Goal: Task Accomplishment & Management: Manage account settings

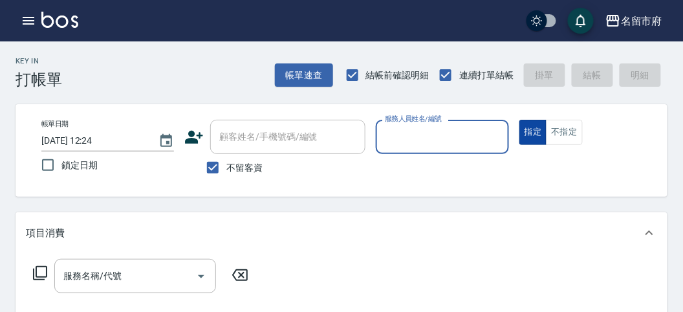
click at [569, 136] on button "不指定" at bounding box center [564, 132] width 36 height 25
click at [464, 138] on input "服務人員姓名/編號" at bounding box center [442, 137] width 121 height 23
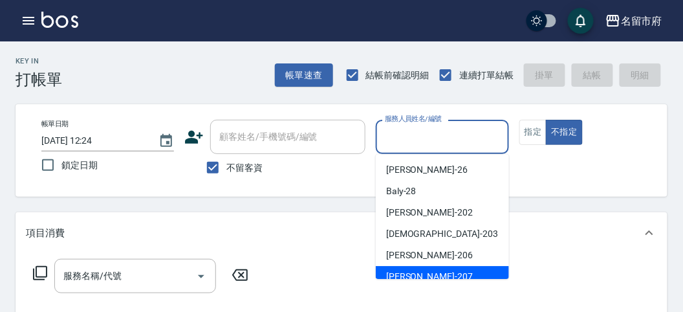
click at [448, 278] on div "Gary -207" at bounding box center [442, 276] width 133 height 21
type input "Gary-207"
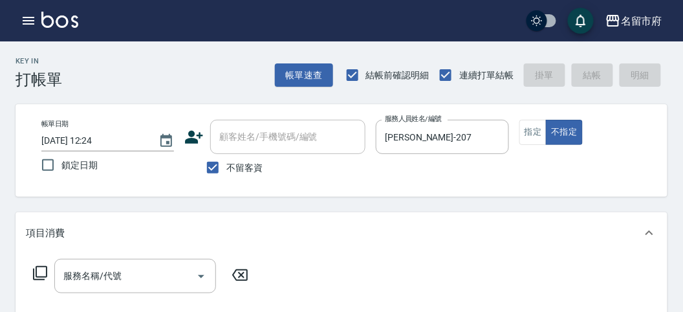
click at [32, 272] on icon at bounding box center [40, 273] width 16 height 16
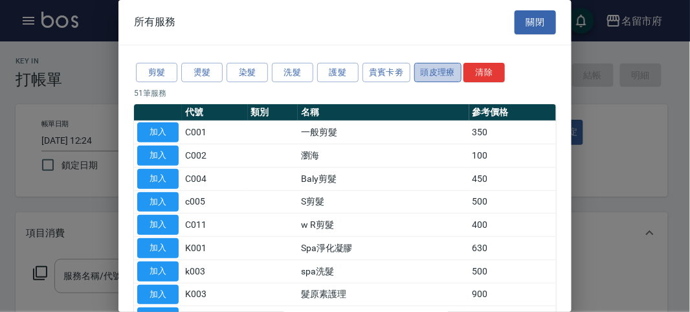
click at [415, 70] on button "頭皮理療" at bounding box center [438, 73] width 48 height 20
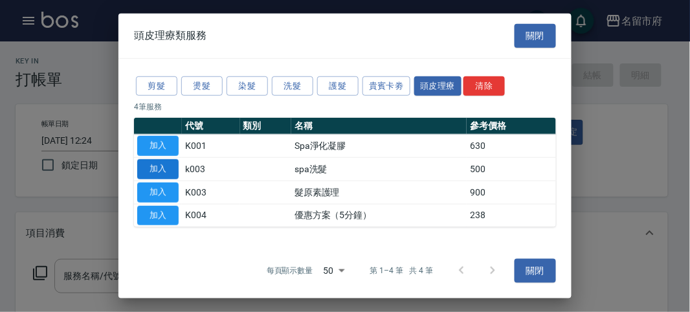
click at [147, 168] on button "加入" at bounding box center [157, 169] width 41 height 20
type input "spa洗髮(k003)"
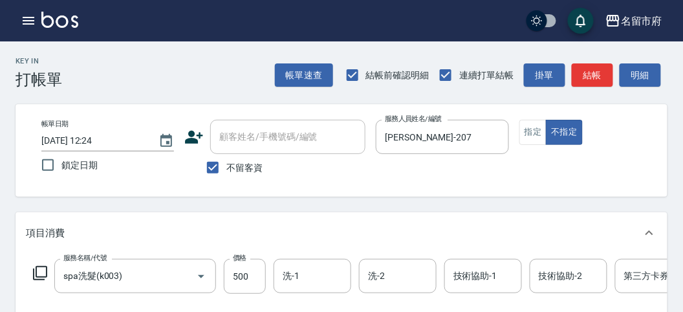
click at [44, 272] on icon at bounding box center [40, 273] width 16 height 16
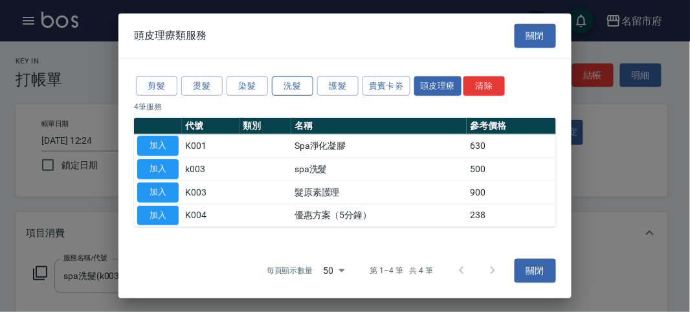
click at [289, 84] on button "洗髮" at bounding box center [292, 86] width 41 height 20
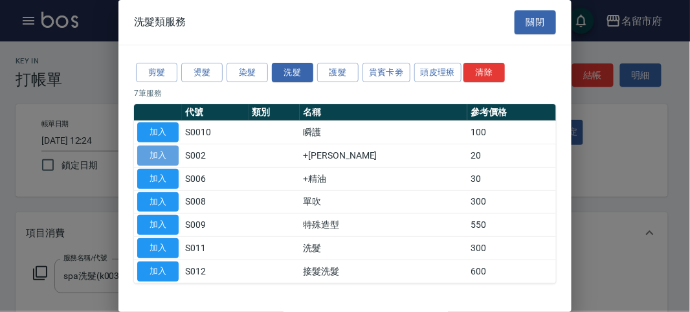
click at [160, 157] on button "加入" at bounding box center [157, 156] width 41 height 20
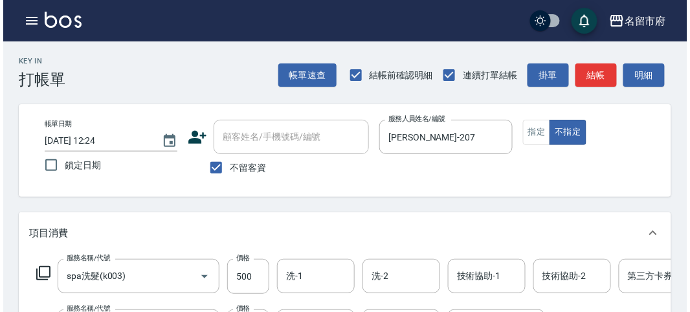
scroll to position [441, 0]
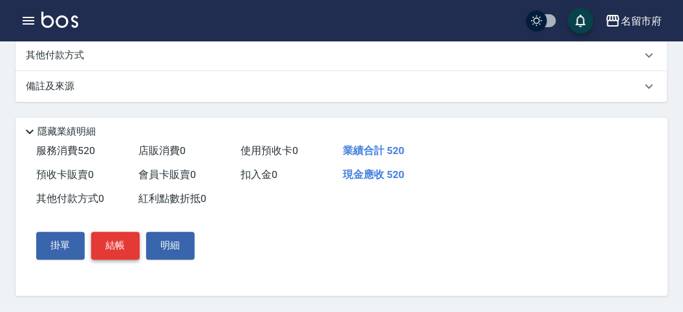
click at [122, 243] on button "結帳" at bounding box center [115, 245] width 49 height 27
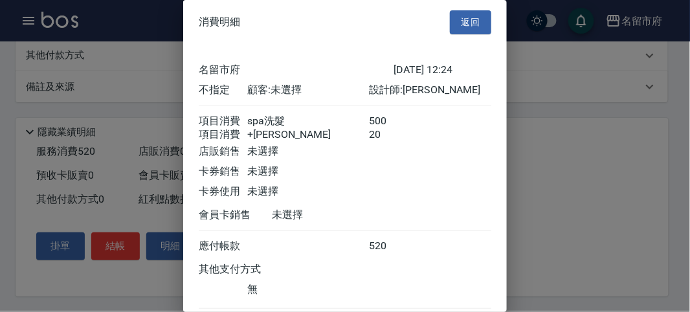
scroll to position [86, 0]
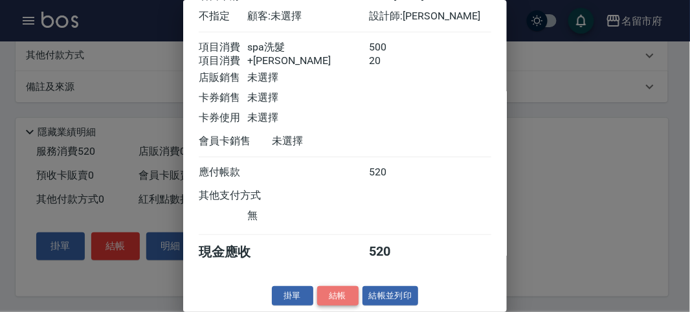
click at [331, 296] on button "結帳" at bounding box center [337, 296] width 41 height 20
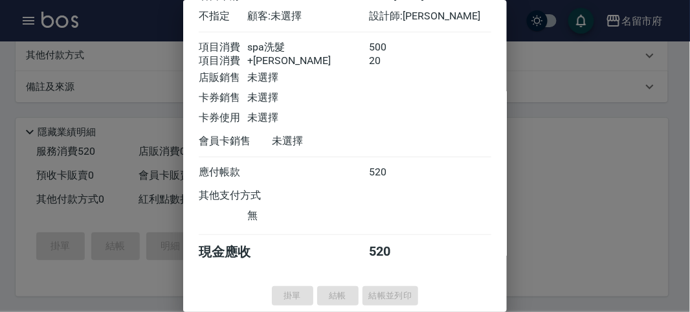
type input "2025/10/07 12:57"
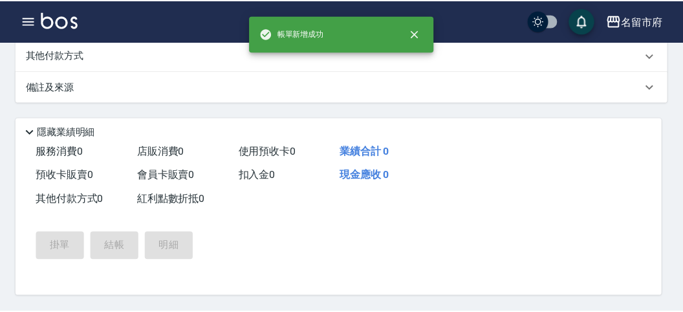
scroll to position [0, 0]
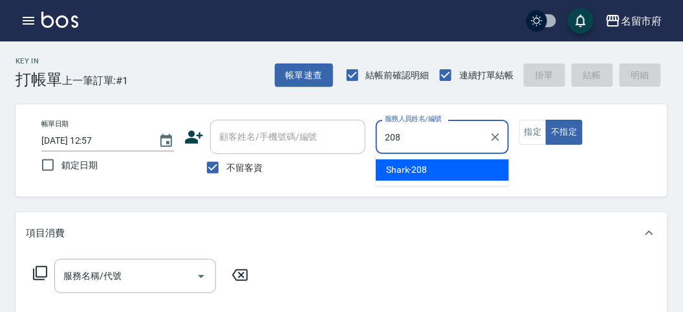
click at [428, 170] on div "Shark -208" at bounding box center [442, 169] width 133 height 21
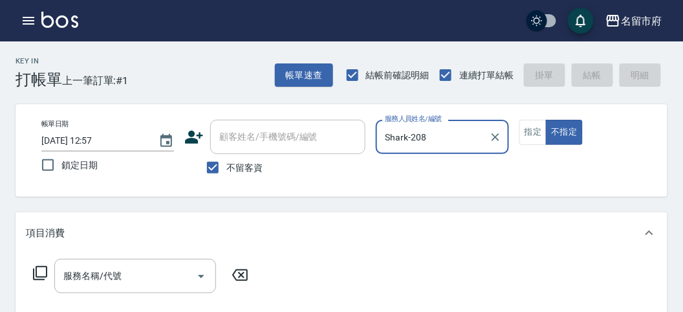
type input "Shark-208"
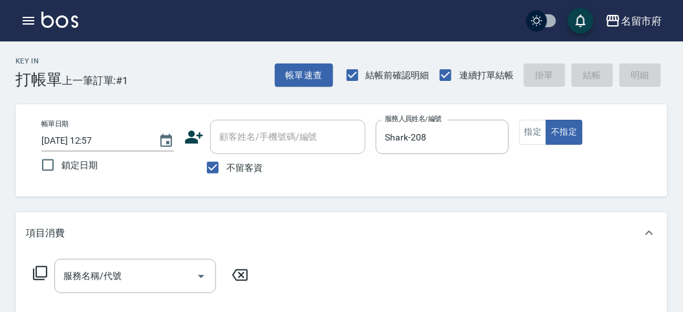
click at [38, 269] on icon at bounding box center [40, 273] width 16 height 16
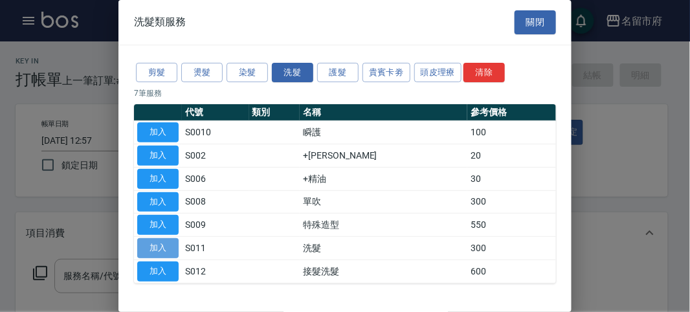
click at [167, 245] on button "加入" at bounding box center [157, 248] width 41 height 20
type input "洗髮(S011)"
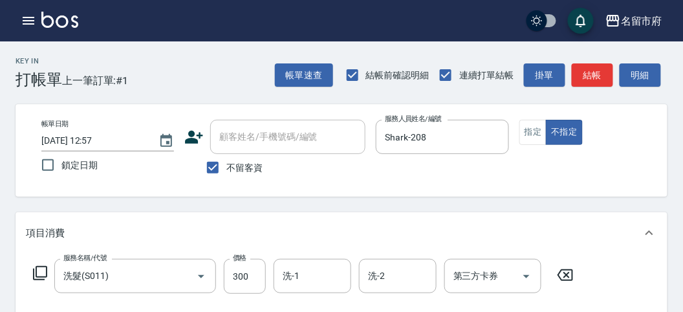
click at [45, 271] on icon at bounding box center [40, 273] width 16 height 16
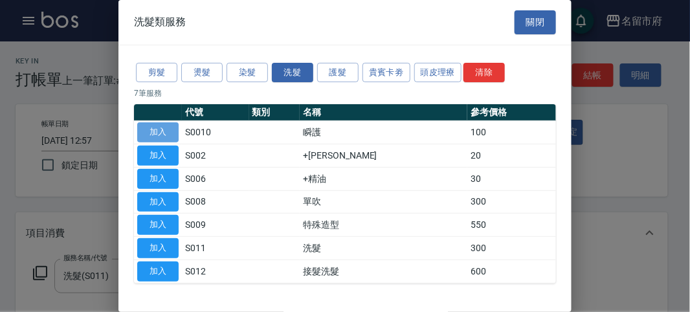
click at [158, 128] on button "加入" at bounding box center [157, 132] width 41 height 20
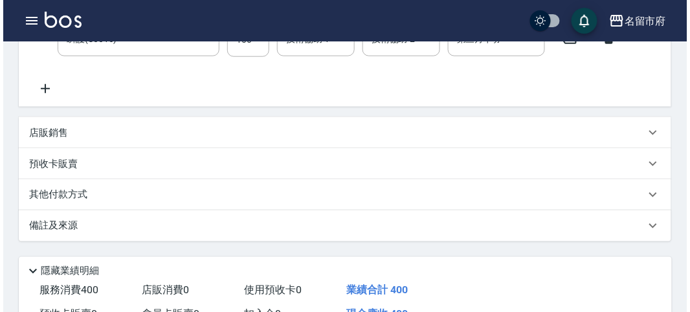
scroll to position [429, 0]
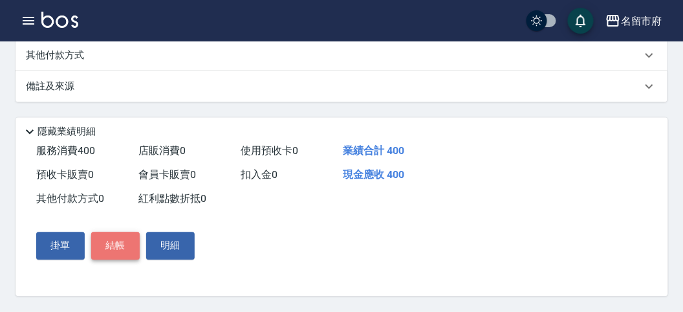
click at [114, 245] on button "結帳" at bounding box center [115, 245] width 49 height 27
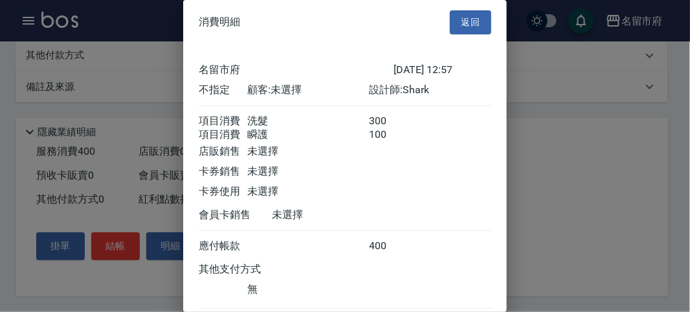
scroll to position [86, 0]
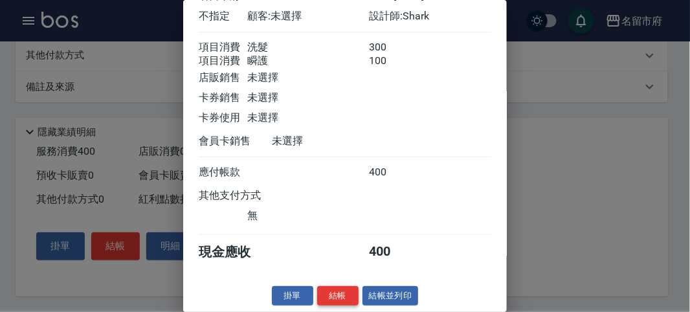
click at [330, 297] on button "結帳" at bounding box center [337, 296] width 41 height 20
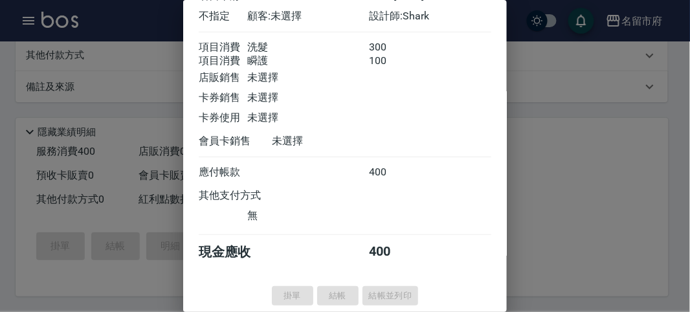
type input "2025/10/07 13:13"
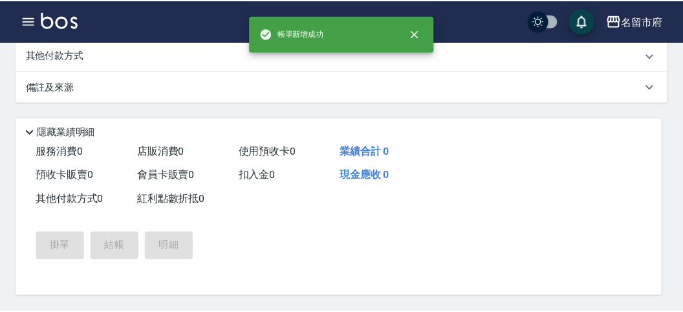
scroll to position [0, 0]
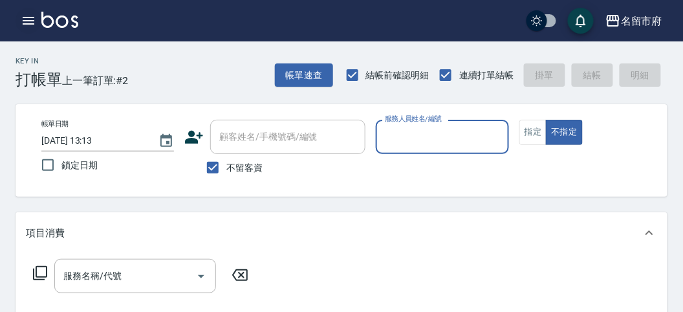
click at [30, 20] on icon "button" at bounding box center [29, 21] width 12 height 8
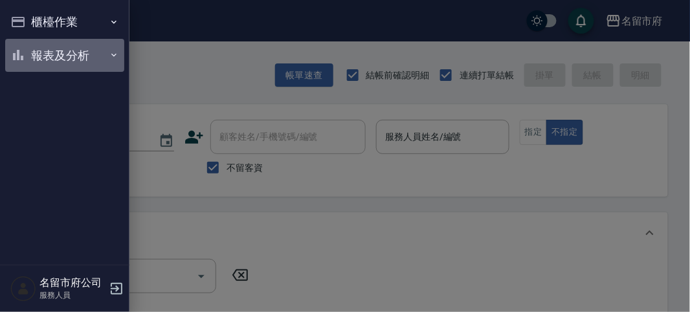
click at [56, 52] on button "報表及分析" at bounding box center [64, 56] width 119 height 34
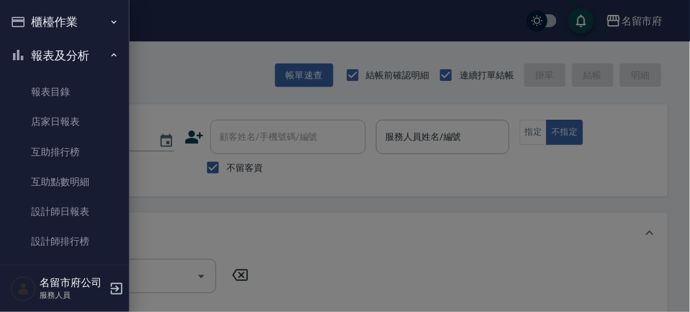
click at [57, 51] on button "報表及分析" at bounding box center [64, 56] width 119 height 34
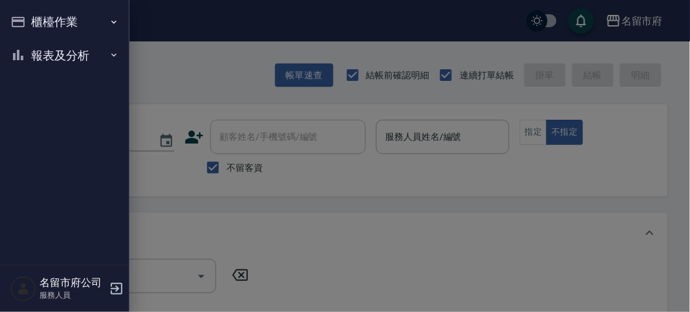
click at [61, 14] on button "櫃檯作業" at bounding box center [64, 22] width 119 height 34
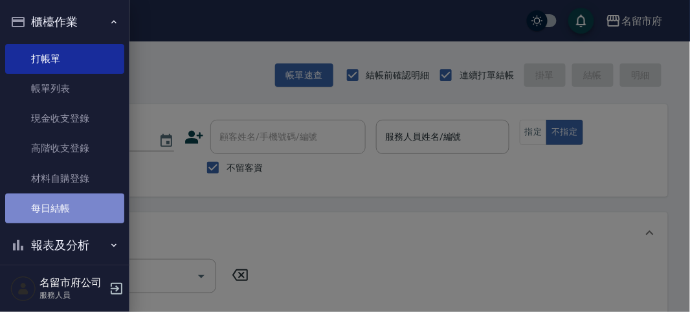
click at [74, 208] on link "每日結帳" at bounding box center [64, 208] width 119 height 30
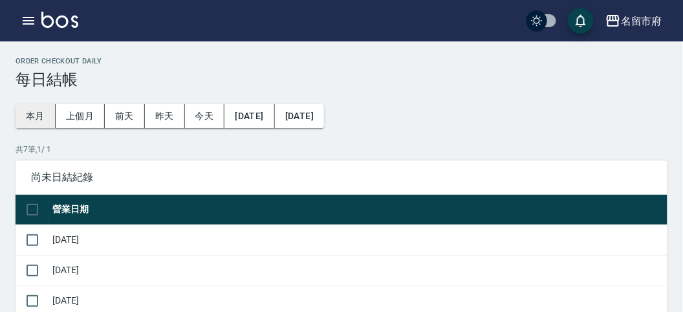
click at [41, 107] on button "本月" at bounding box center [36, 116] width 40 height 24
click at [32, 207] on input "checkbox" at bounding box center [32, 209] width 27 height 27
checkbox input "false"
checkbox input "true"
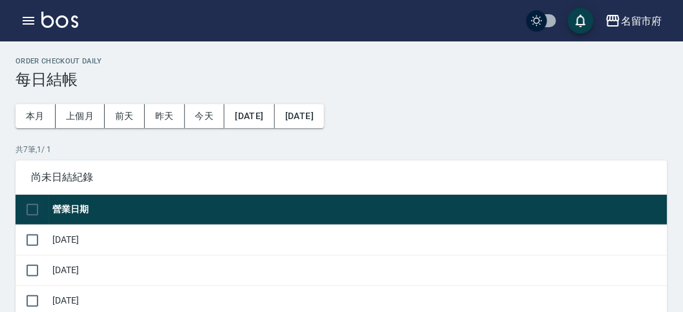
checkbox input "true"
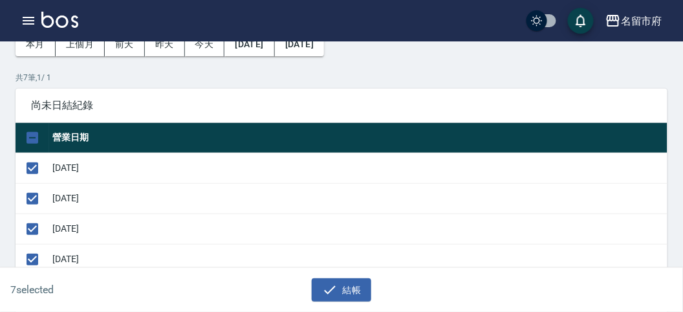
scroll to position [215, 0]
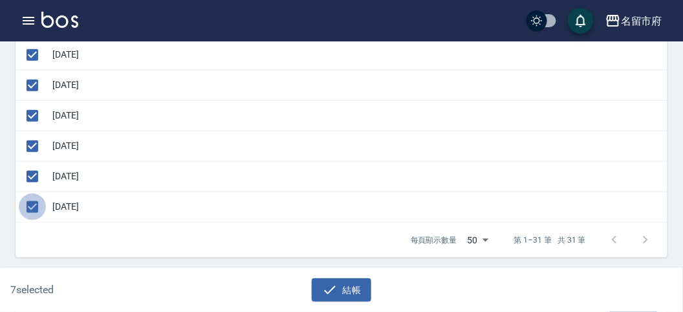
click at [31, 202] on input "checkbox" at bounding box center [32, 206] width 27 height 27
checkbox input "false"
click at [349, 289] on button "結帳" at bounding box center [342, 290] width 60 height 24
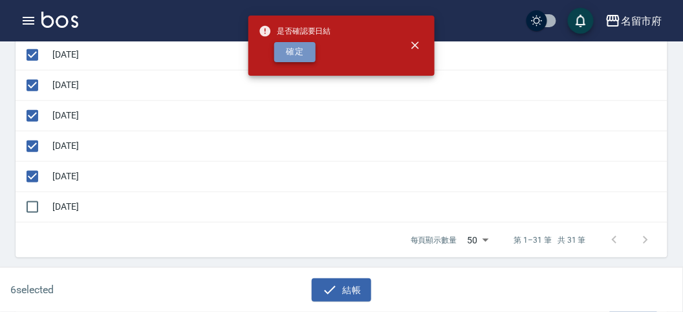
click at [285, 47] on button "確定" at bounding box center [294, 52] width 41 height 20
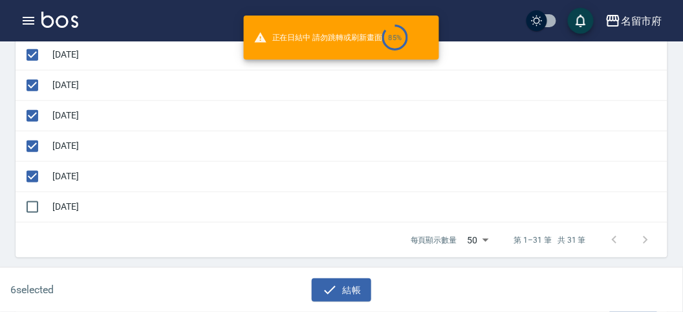
checkbox input "false"
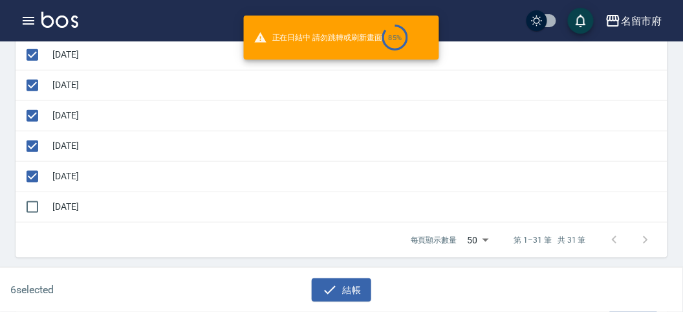
checkbox input "false"
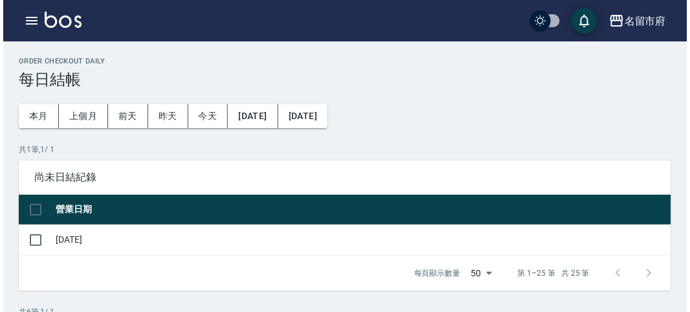
scroll to position [278, 0]
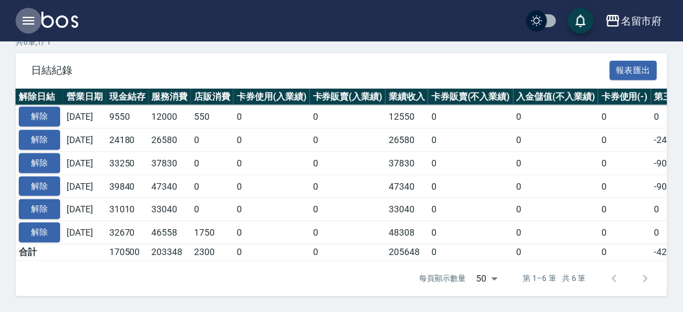
click at [27, 18] on icon "button" at bounding box center [29, 21] width 16 height 16
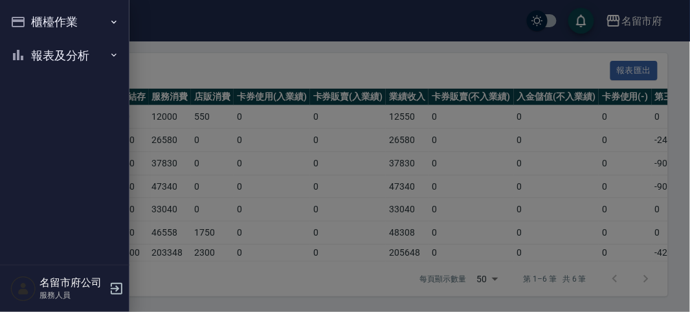
click at [34, 21] on button "櫃檯作業" at bounding box center [64, 22] width 119 height 34
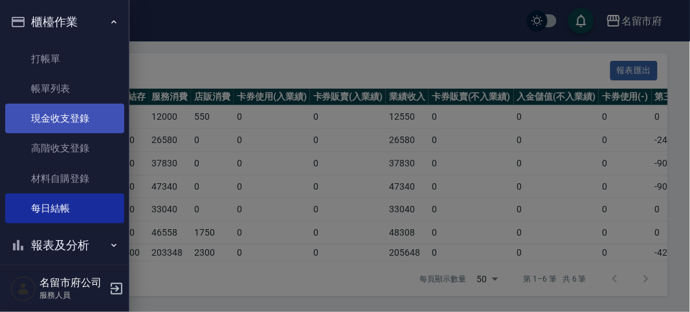
click at [81, 124] on link "現金收支登錄" at bounding box center [64, 119] width 119 height 30
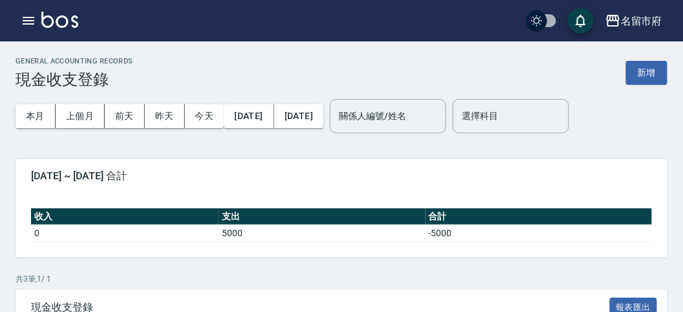
click at [638, 67] on button "新增" at bounding box center [646, 73] width 41 height 24
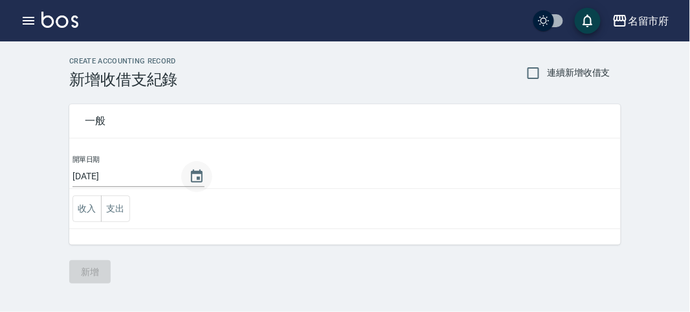
click at [196, 177] on icon "Choose date, selected date is 2025-10-07" at bounding box center [197, 177] width 16 height 16
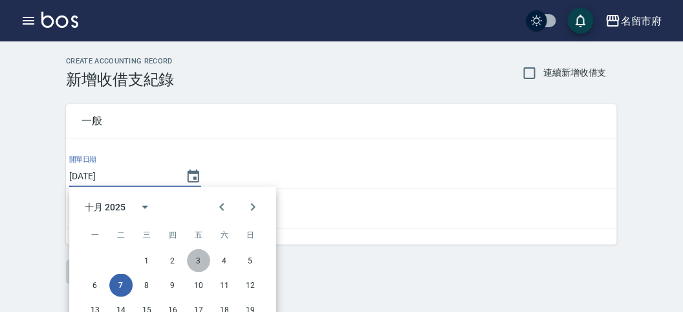
click at [201, 264] on button "3" at bounding box center [198, 260] width 23 height 23
type input "[DATE]"
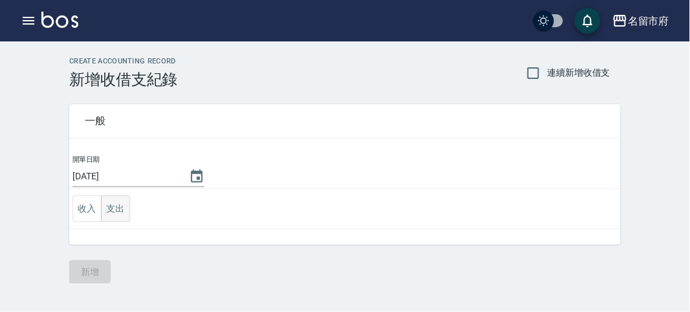
click at [115, 210] on button "支出" at bounding box center [115, 208] width 29 height 27
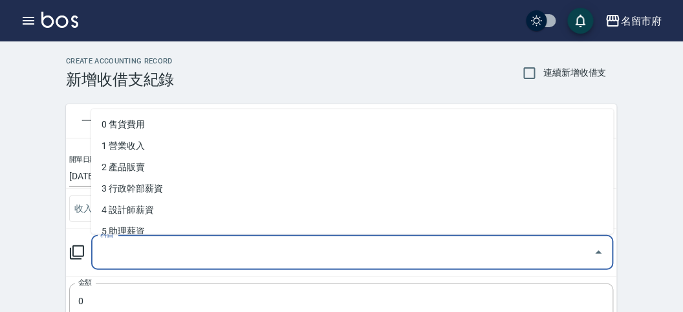
click at [162, 255] on input "科目" at bounding box center [343, 252] width 492 height 23
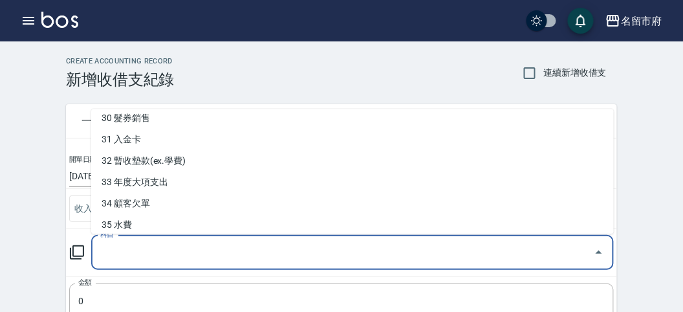
scroll to position [696, 0]
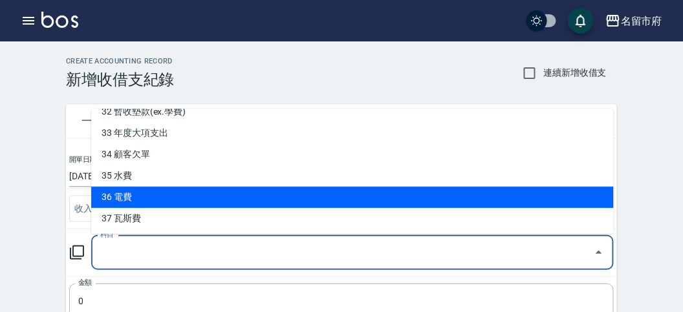
click at [179, 195] on li "36 電費" at bounding box center [352, 197] width 523 height 21
type input "36 電費"
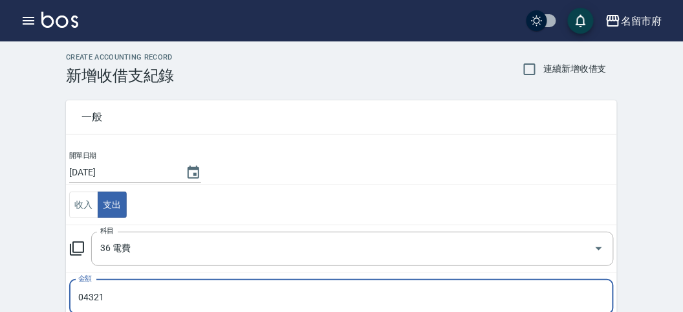
click at [84, 292] on input "04321" at bounding box center [341, 297] width 545 height 35
click at [112, 292] on input "4321" at bounding box center [341, 297] width 545 height 35
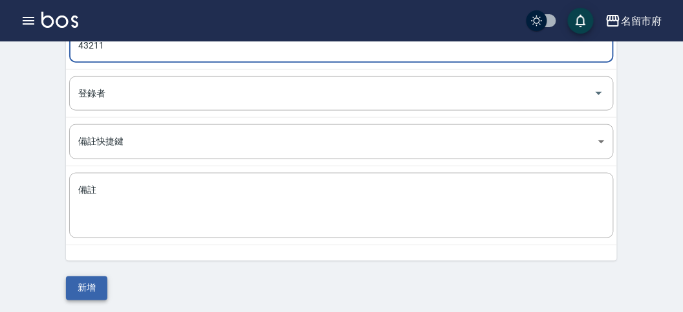
type input "43211"
click at [83, 287] on button "新增" at bounding box center [86, 288] width 41 height 24
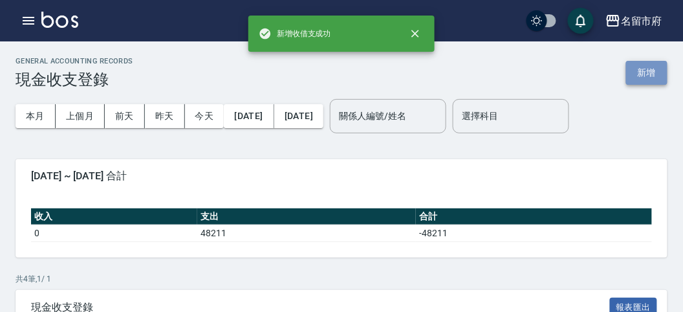
click at [650, 72] on button "新增" at bounding box center [646, 73] width 41 height 24
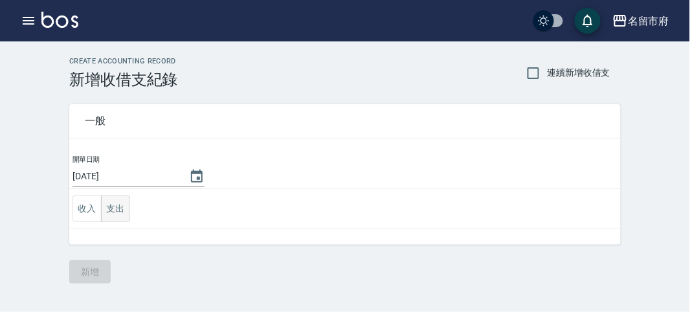
click at [118, 203] on button "支出" at bounding box center [115, 208] width 29 height 27
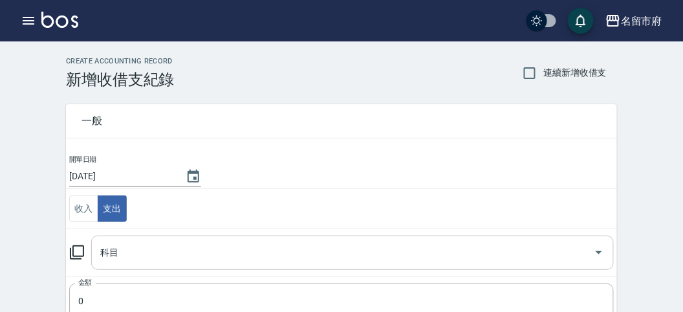
click at [135, 248] on input "科目" at bounding box center [343, 252] width 492 height 23
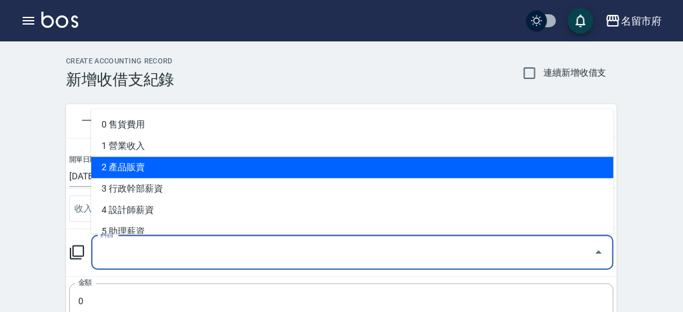
scroll to position [359, 0]
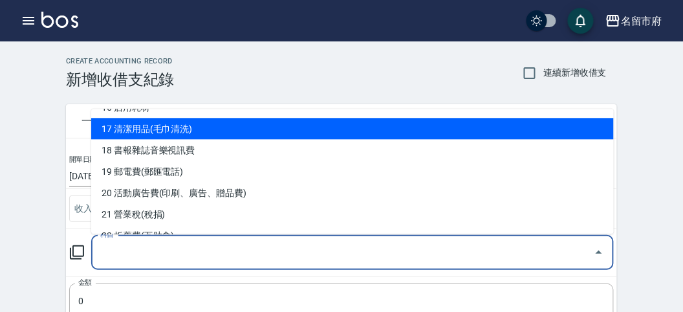
click at [180, 133] on li "17 清潔用品(毛巾清洗)" at bounding box center [352, 128] width 523 height 21
type input "17 清潔用品(毛巾清洗)"
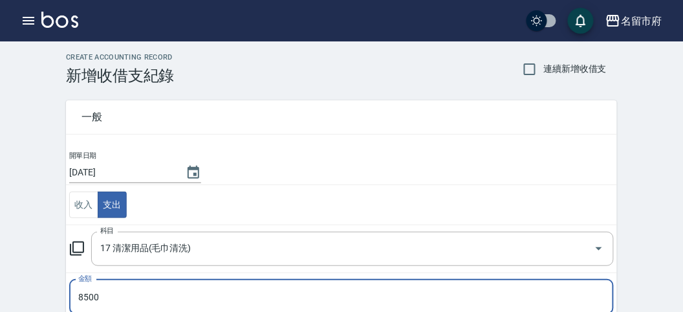
type input "8500"
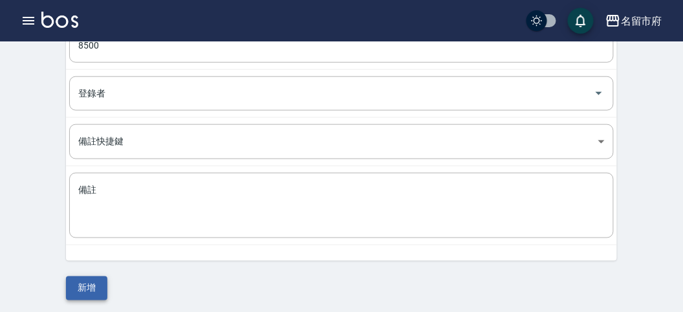
click at [91, 286] on button "新增" at bounding box center [86, 288] width 41 height 24
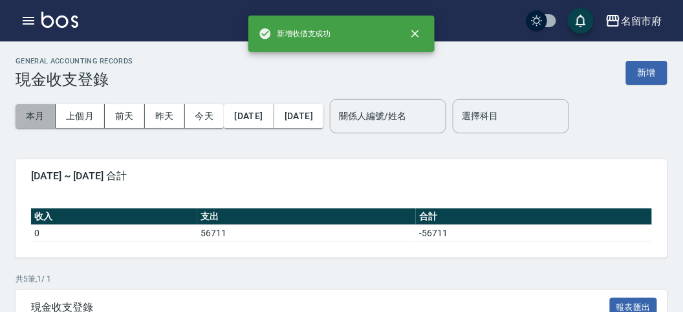
click at [37, 115] on button "本月" at bounding box center [36, 116] width 40 height 24
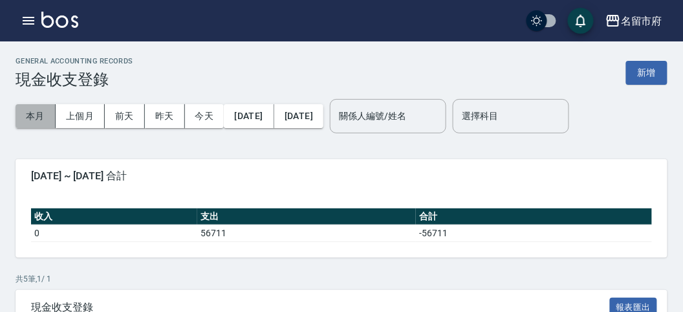
click at [42, 115] on button "本月" at bounding box center [36, 116] width 40 height 24
click at [36, 21] on icon "button" at bounding box center [29, 21] width 16 height 16
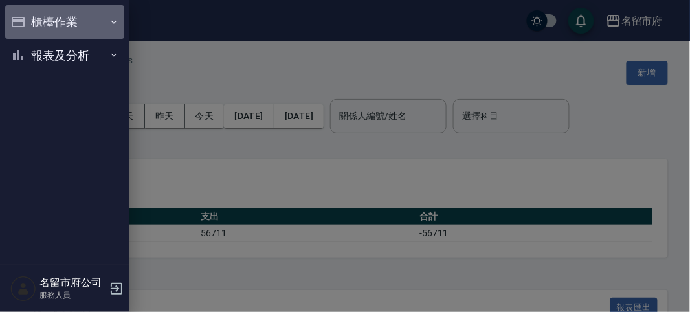
click at [49, 23] on button "櫃檯作業" at bounding box center [64, 22] width 119 height 34
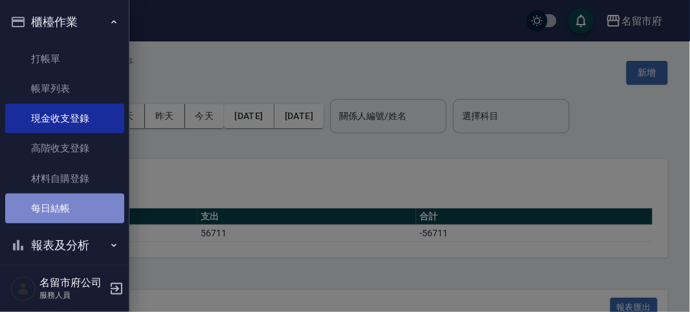
click at [78, 208] on link "每日結帳" at bounding box center [64, 208] width 119 height 30
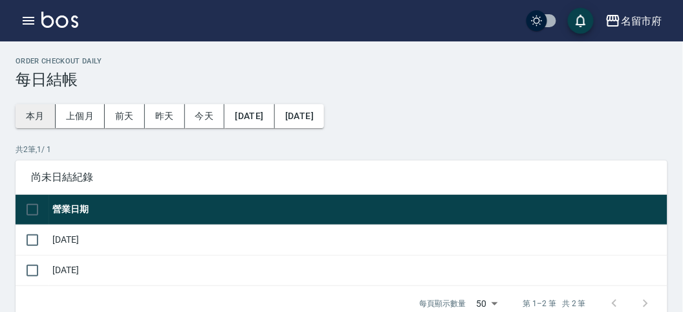
click at [43, 114] on button "本月" at bounding box center [36, 116] width 40 height 24
click at [34, 239] on input "checkbox" at bounding box center [32, 239] width 27 height 27
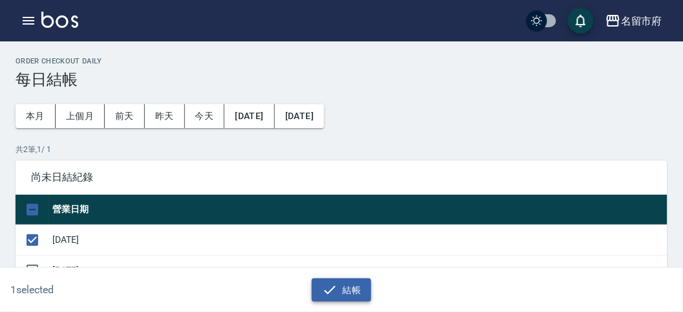
click at [356, 289] on button "結帳" at bounding box center [342, 290] width 60 height 24
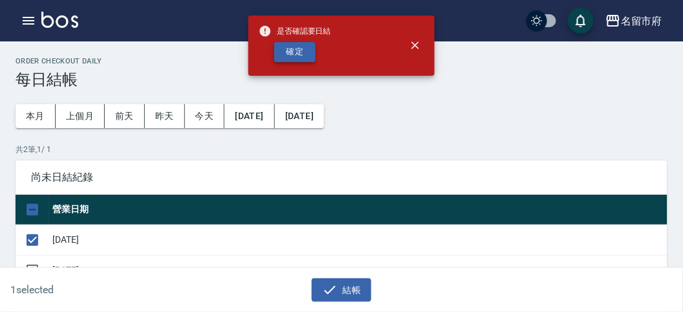
click at [292, 52] on button "確定" at bounding box center [294, 52] width 41 height 20
checkbox input "false"
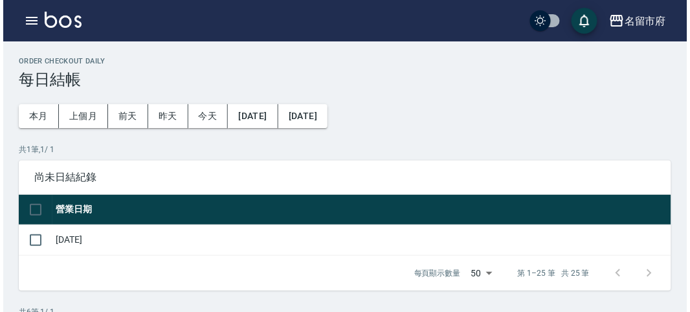
scroll to position [278, 0]
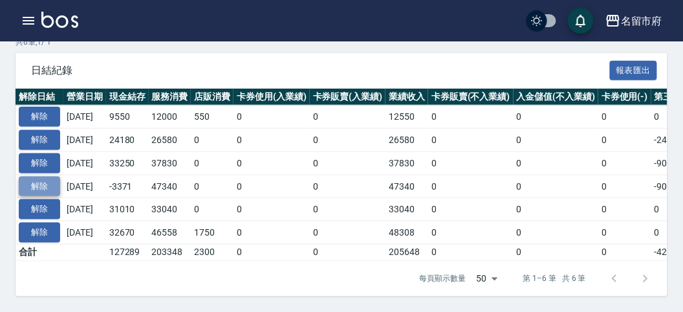
click at [36, 177] on button "解除" at bounding box center [39, 187] width 41 height 20
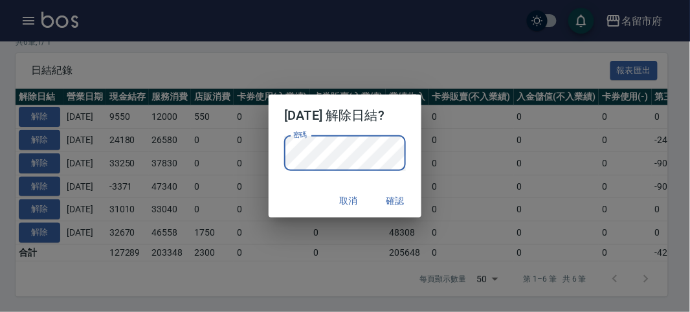
click at [403, 199] on button "確認" at bounding box center [395, 201] width 41 height 24
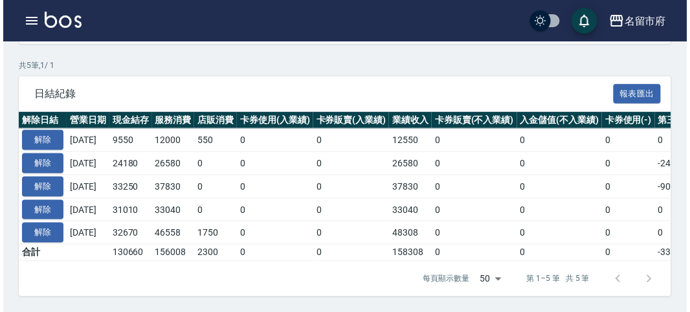
scroll to position [69, 0]
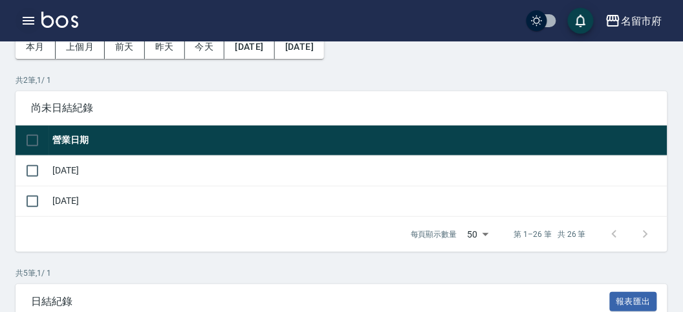
click at [27, 17] on icon "button" at bounding box center [29, 21] width 12 height 8
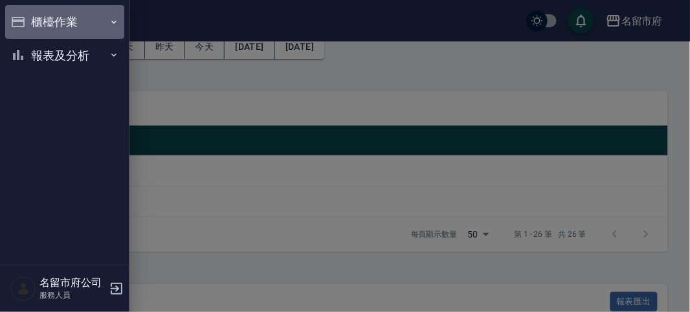
click at [46, 23] on button "櫃檯作業" at bounding box center [64, 22] width 119 height 34
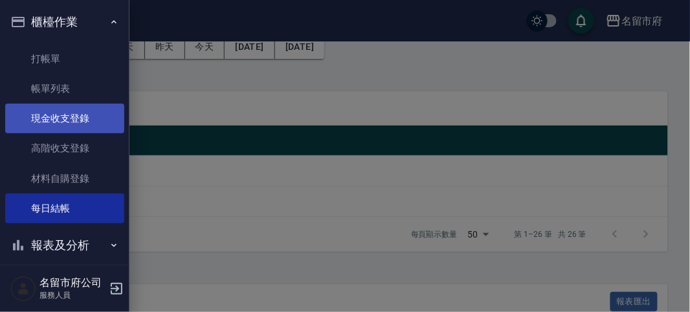
click at [69, 117] on link "現金收支登錄" at bounding box center [64, 119] width 119 height 30
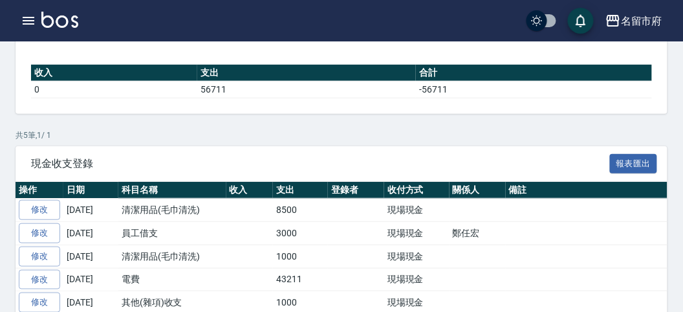
scroll to position [191, 0]
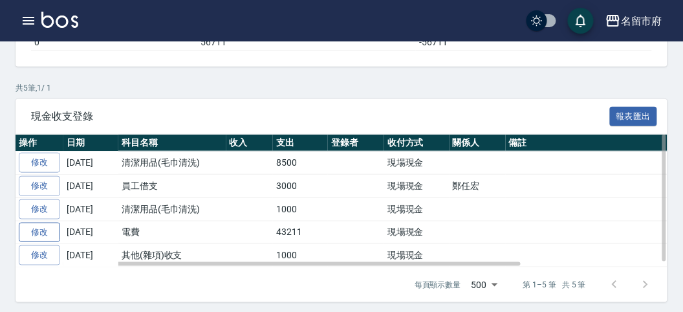
click at [47, 228] on link "修改" at bounding box center [39, 233] width 41 height 20
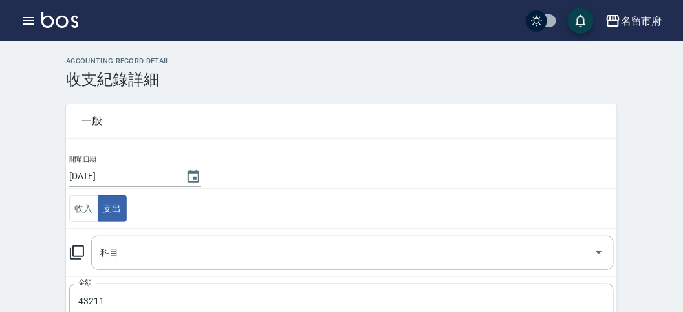
type input "36 電費"
click at [86, 296] on input "43211" at bounding box center [341, 300] width 545 height 35
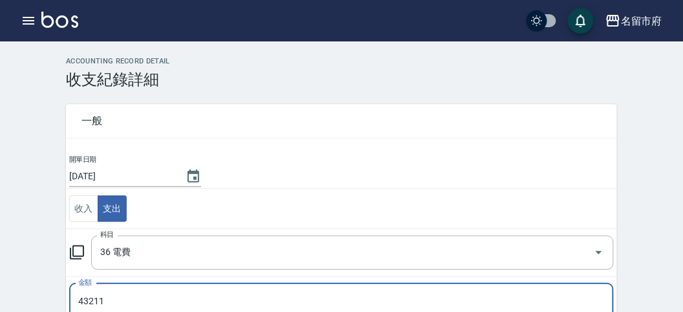
click at [85, 297] on input "43211" at bounding box center [341, 300] width 545 height 35
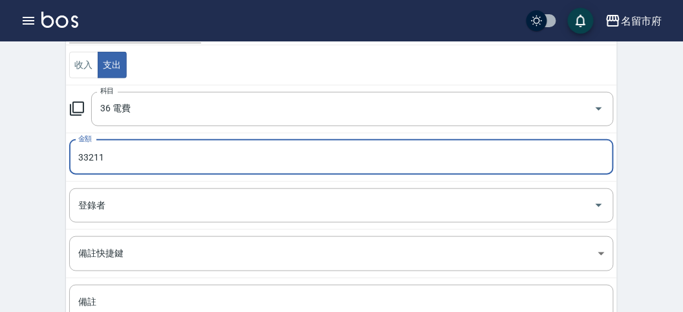
scroll to position [240, 0]
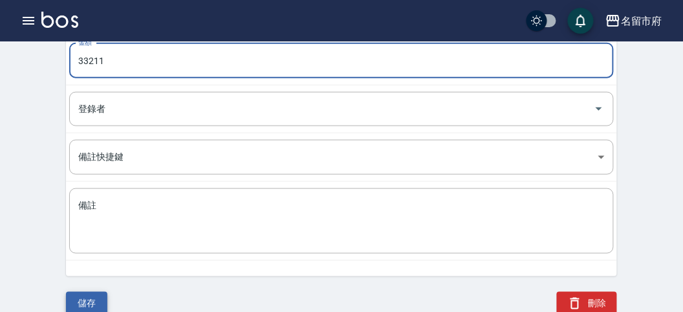
type input "33211"
click at [84, 299] on button "儲存" at bounding box center [86, 304] width 41 height 24
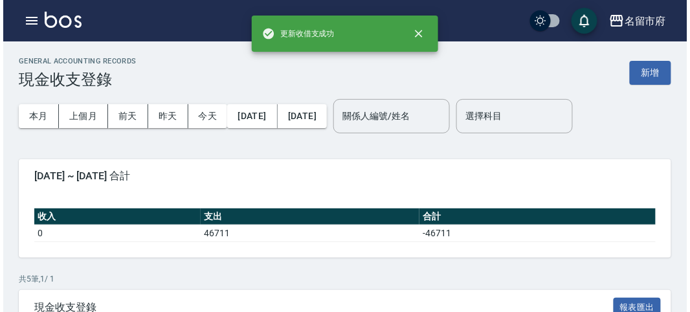
scroll to position [191, 0]
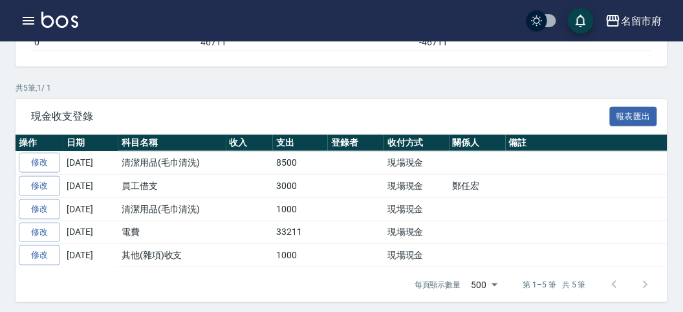
click at [28, 17] on icon "button" at bounding box center [29, 21] width 12 height 8
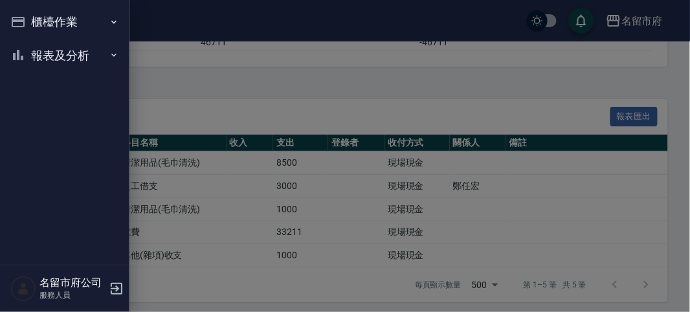
click at [36, 16] on button "櫃檯作業" at bounding box center [64, 22] width 119 height 34
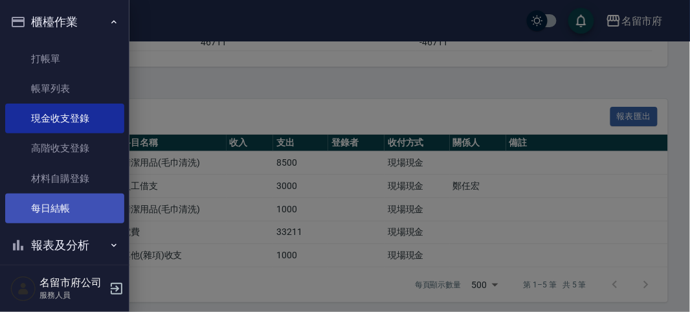
click at [43, 204] on link "每日結帳" at bounding box center [64, 208] width 119 height 30
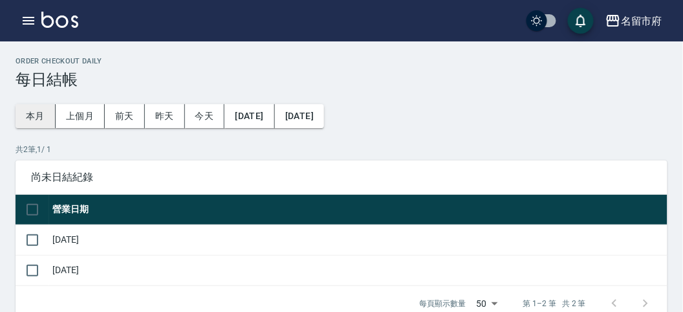
click at [31, 113] on button "本月" at bounding box center [36, 116] width 40 height 24
click at [30, 237] on input "checkbox" at bounding box center [32, 239] width 27 height 27
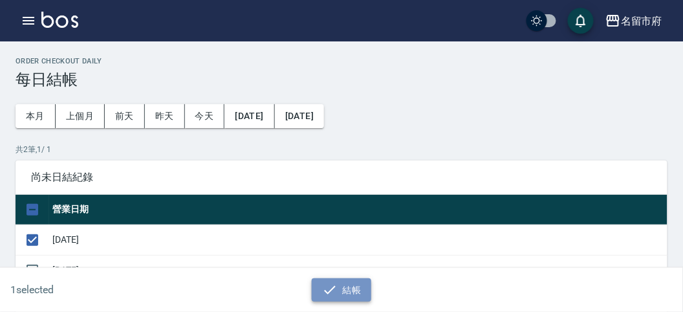
click at [342, 283] on button "結帳" at bounding box center [342, 290] width 60 height 24
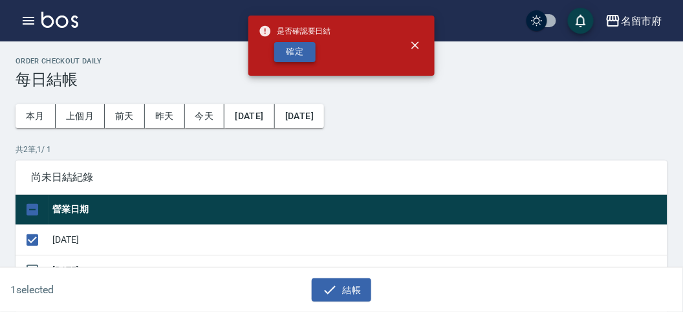
click at [286, 51] on button "確定" at bounding box center [294, 52] width 41 height 20
checkbox input "false"
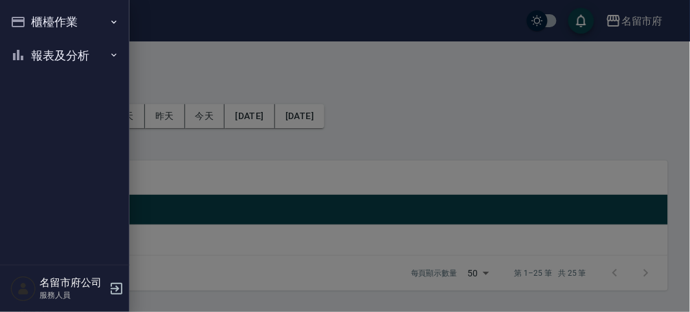
click at [55, 23] on button "櫃檯作業" at bounding box center [64, 22] width 119 height 34
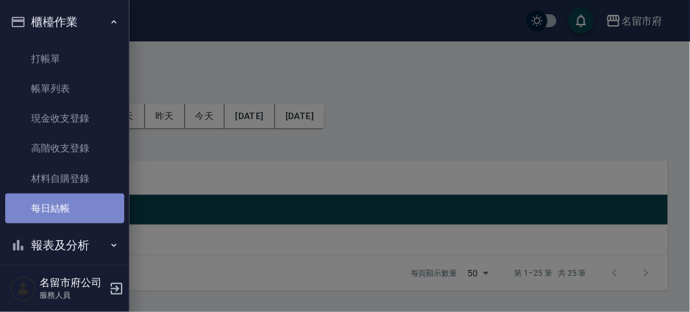
click at [72, 212] on link "每日結帳" at bounding box center [64, 208] width 119 height 30
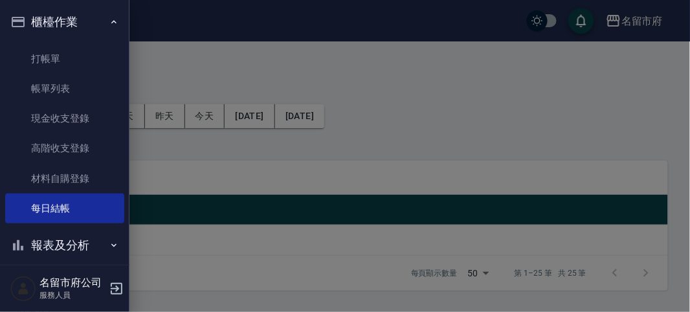
click at [217, 156] on div at bounding box center [345, 156] width 690 height 312
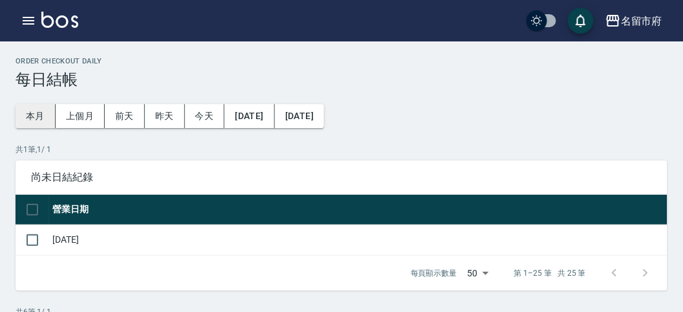
click at [41, 111] on button "本月" at bounding box center [36, 116] width 40 height 24
click at [30, 21] on icon "button" at bounding box center [29, 21] width 12 height 8
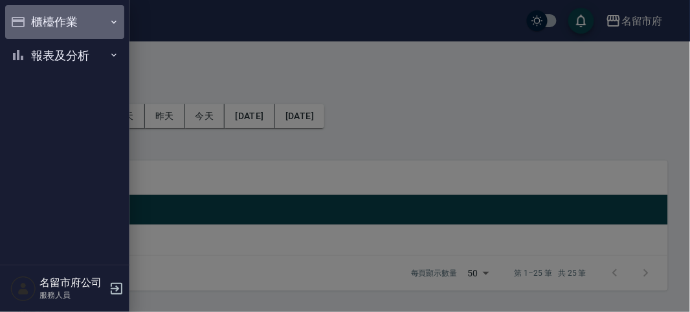
click at [39, 19] on button "櫃檯作業" at bounding box center [64, 22] width 119 height 34
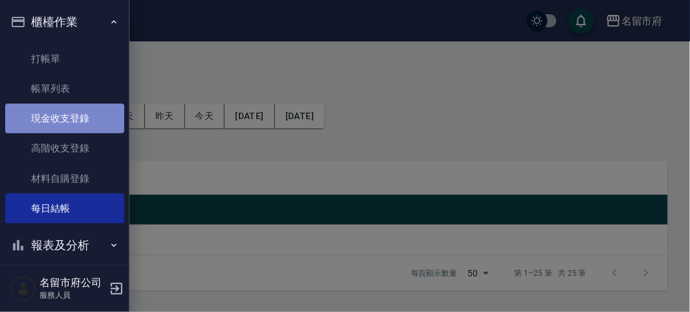
click at [89, 124] on link "現金收支登錄" at bounding box center [64, 119] width 119 height 30
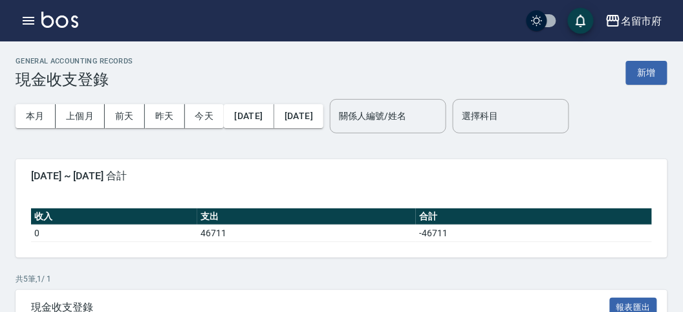
click at [637, 72] on button "新增" at bounding box center [646, 73] width 41 height 24
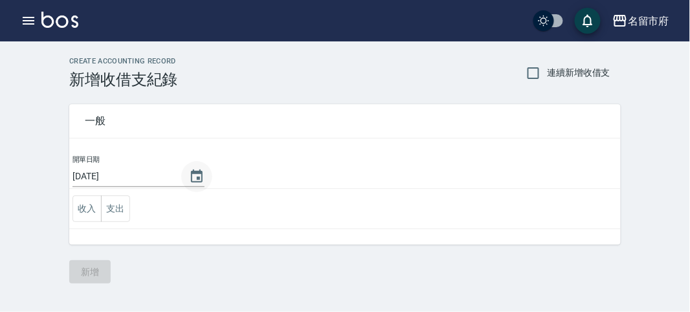
click at [203, 175] on icon "Choose date, selected date is 2025-10-07" at bounding box center [197, 177] width 16 height 16
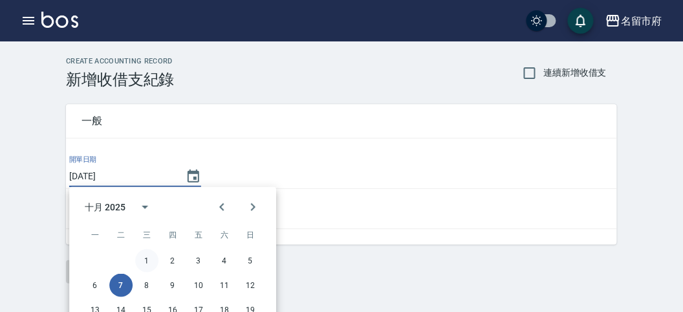
click at [153, 252] on button "1" at bounding box center [146, 260] width 23 height 23
type input "[DATE]"
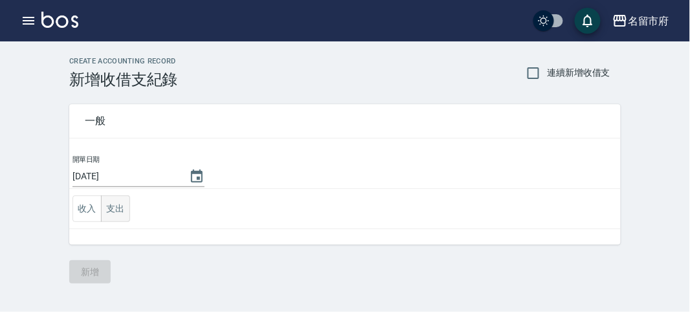
click at [117, 199] on button "支出" at bounding box center [115, 208] width 29 height 27
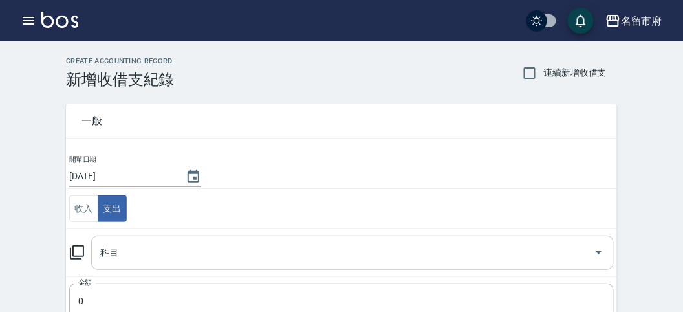
click at [129, 248] on input "科目" at bounding box center [343, 252] width 492 height 23
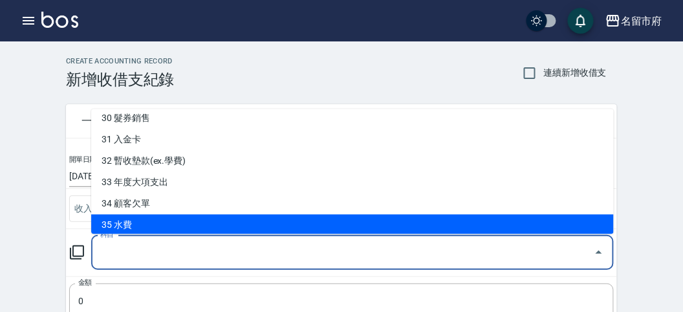
scroll to position [696, 0]
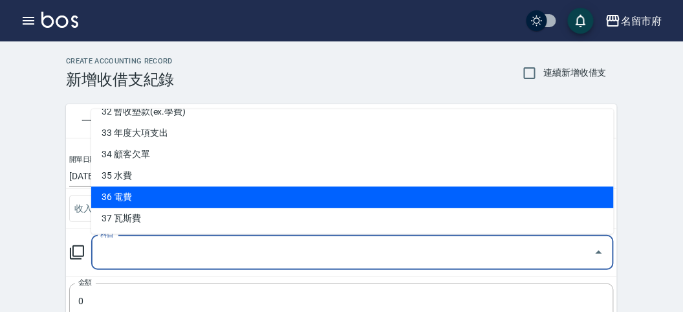
click at [157, 203] on li "36 電費" at bounding box center [352, 197] width 523 height 21
type input "36 電費"
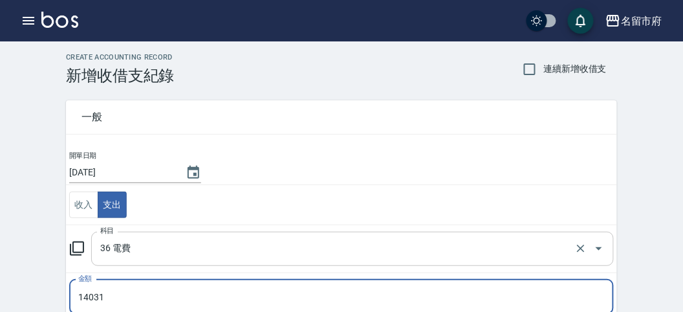
scroll to position [256, 0]
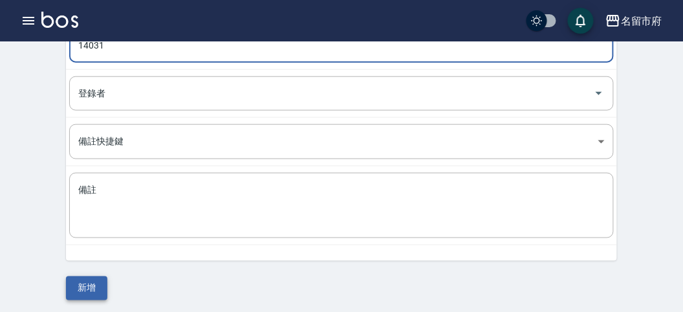
type input "14031"
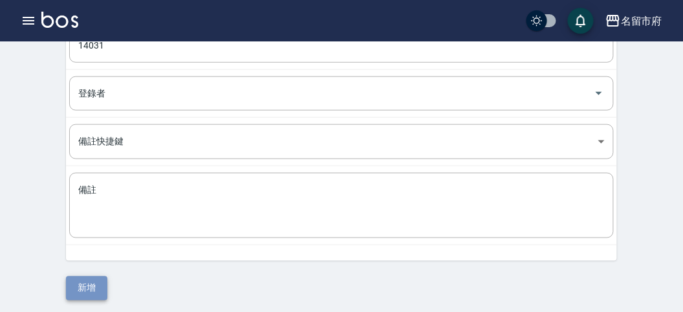
click at [82, 281] on button "新增" at bounding box center [86, 288] width 41 height 24
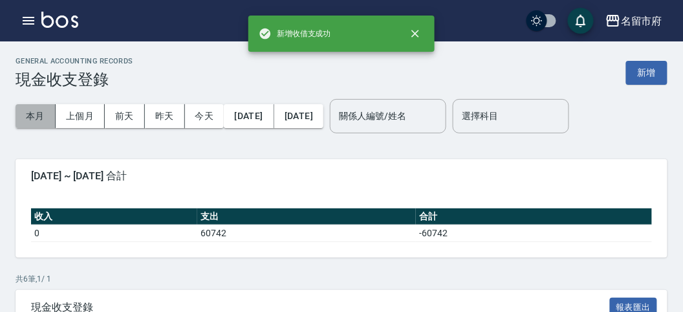
click at [34, 115] on button "本月" at bounding box center [36, 116] width 40 height 24
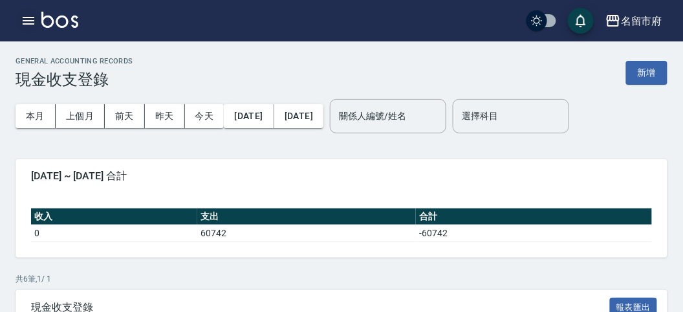
click at [25, 17] on icon "button" at bounding box center [29, 21] width 12 height 8
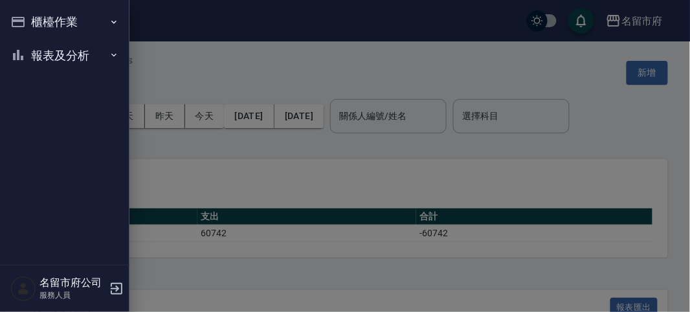
click at [28, 17] on button "櫃檯作業" at bounding box center [64, 22] width 119 height 34
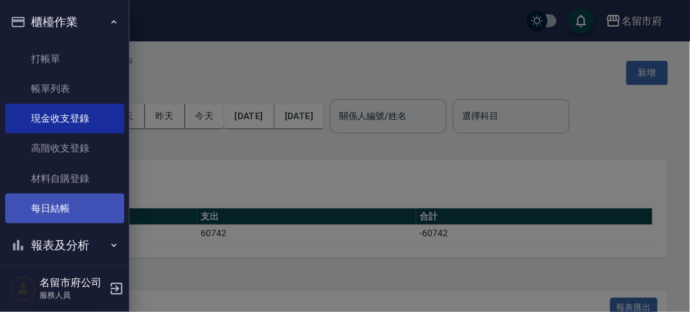
click at [82, 211] on link "每日結帳" at bounding box center [64, 208] width 119 height 30
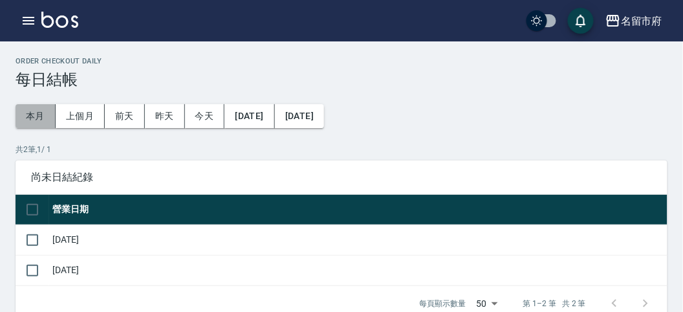
click at [30, 109] on button "本月" at bounding box center [36, 116] width 40 height 24
click at [36, 240] on input "checkbox" at bounding box center [32, 239] width 27 height 27
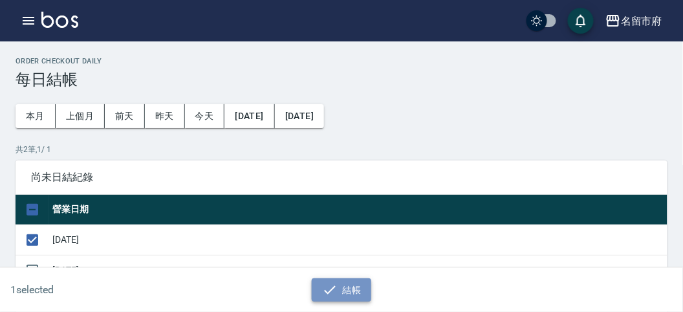
click at [335, 288] on icon "button" at bounding box center [330, 290] width 16 height 16
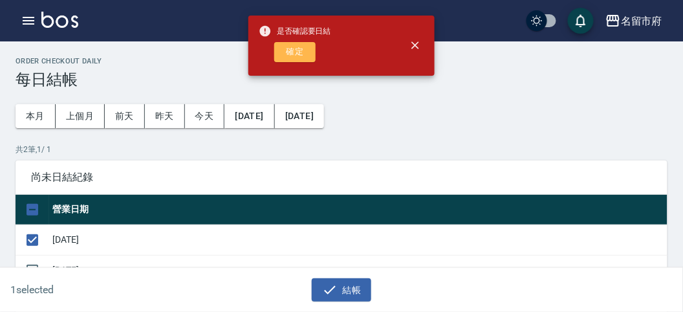
drag, startPoint x: 290, startPoint y: 46, endPoint x: 296, endPoint y: 53, distance: 9.6
click at [296, 53] on button "確定" at bounding box center [294, 52] width 41 height 20
checkbox input "false"
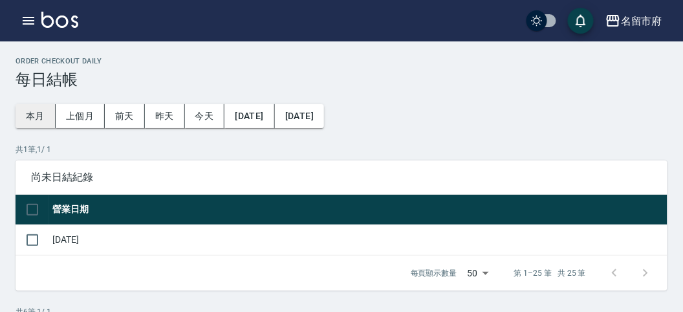
click at [34, 118] on button "本月" at bounding box center [36, 116] width 40 height 24
click at [29, 22] on icon "button" at bounding box center [29, 21] width 16 height 16
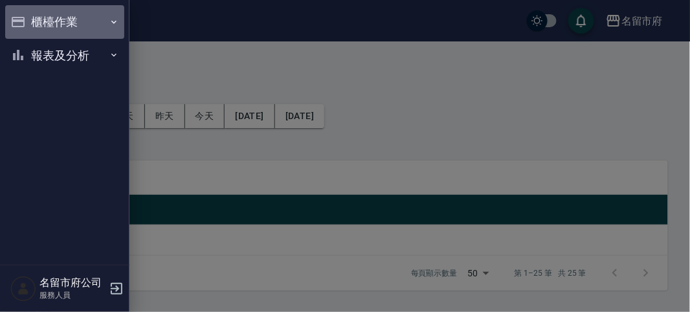
click at [29, 22] on button "櫃檯作業" at bounding box center [64, 22] width 119 height 34
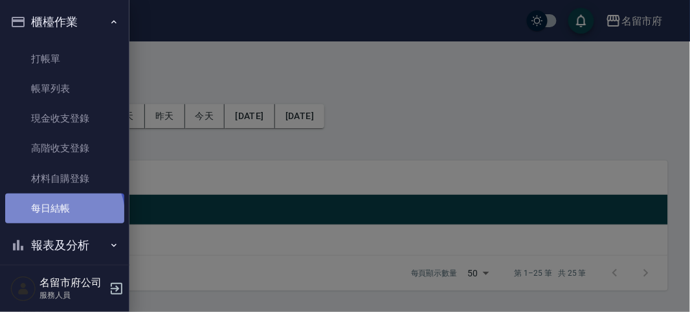
click at [63, 214] on link "每日結帳" at bounding box center [64, 208] width 119 height 30
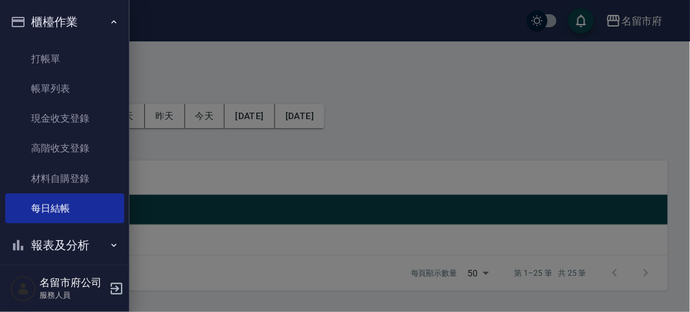
click at [149, 177] on div at bounding box center [345, 156] width 690 height 312
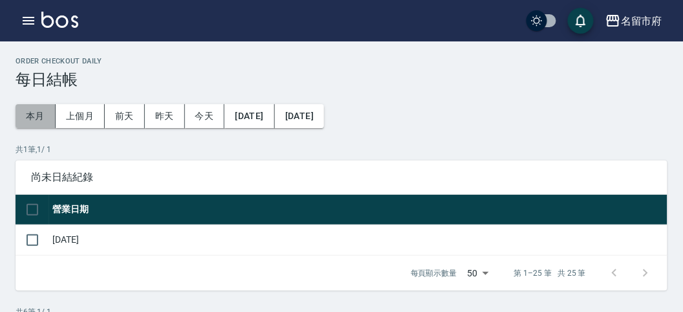
click at [41, 114] on button "本月" at bounding box center [36, 116] width 40 height 24
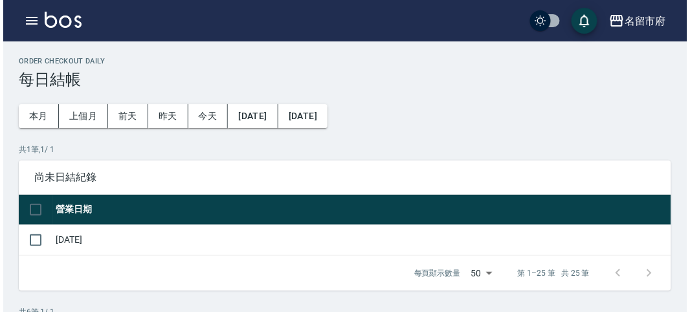
scroll to position [278, 0]
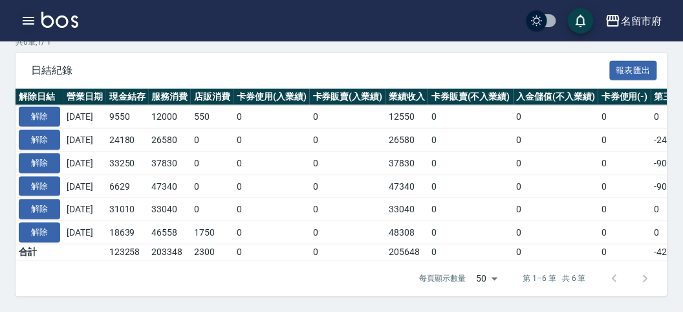
click at [29, 21] on icon "button" at bounding box center [29, 21] width 12 height 8
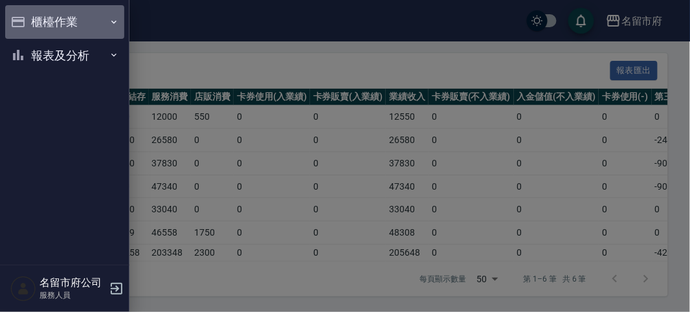
drag, startPoint x: 31, startPoint y: 19, endPoint x: 40, endPoint y: 23, distance: 9.9
click at [32, 19] on button "櫃檯作業" at bounding box center [64, 22] width 119 height 34
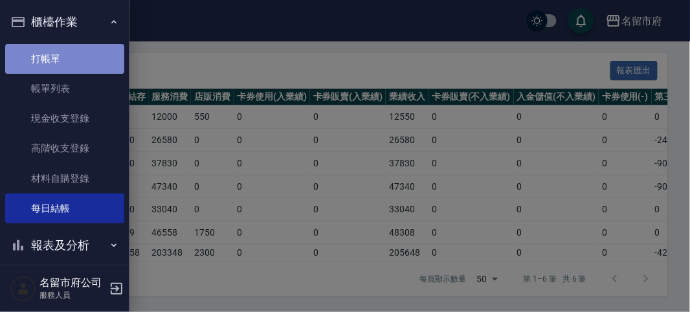
click at [67, 61] on link "打帳單" at bounding box center [64, 59] width 119 height 30
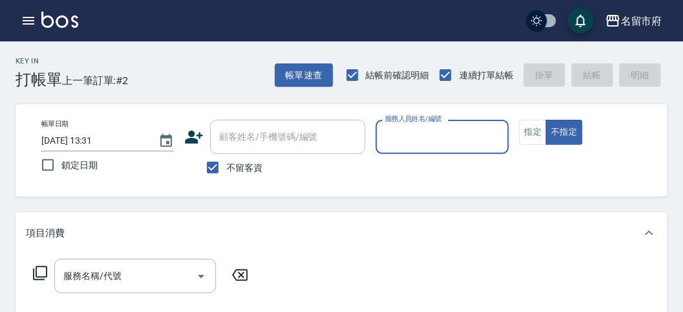
click at [26, 14] on icon "button" at bounding box center [29, 21] width 16 height 16
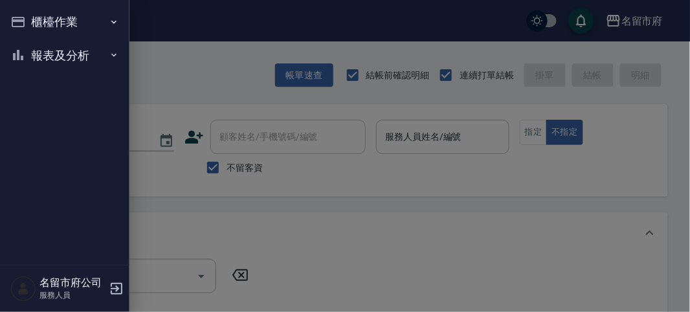
click at [82, 54] on button "報表及分析" at bounding box center [64, 56] width 119 height 34
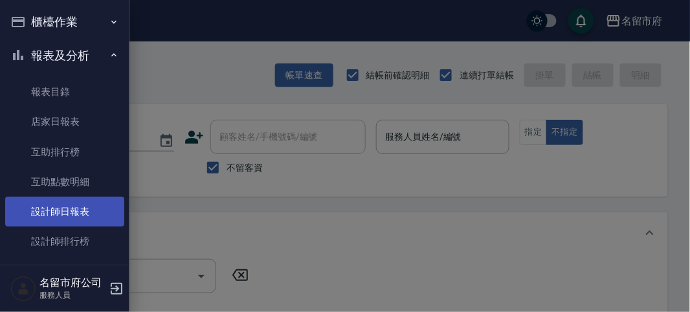
click at [75, 215] on link "設計師日報表" at bounding box center [64, 212] width 119 height 30
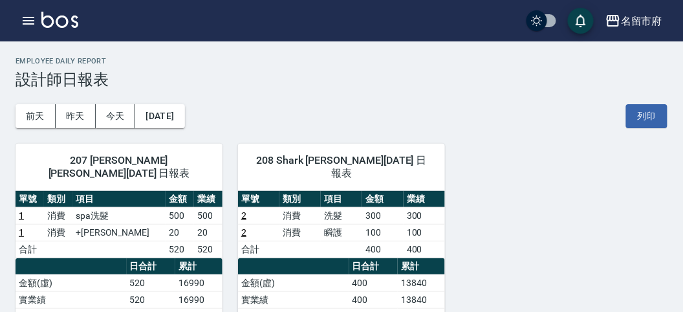
scroll to position [72, 0]
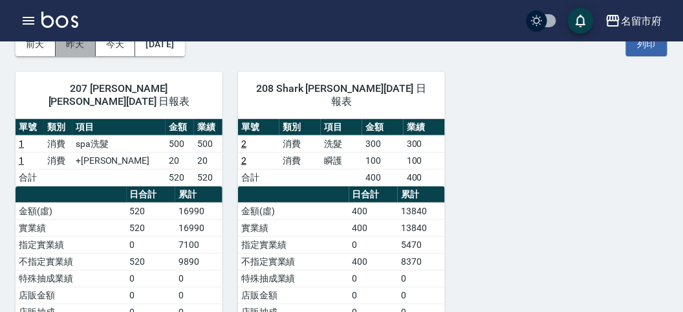
click at [63, 47] on button "昨天" at bounding box center [76, 44] width 40 height 24
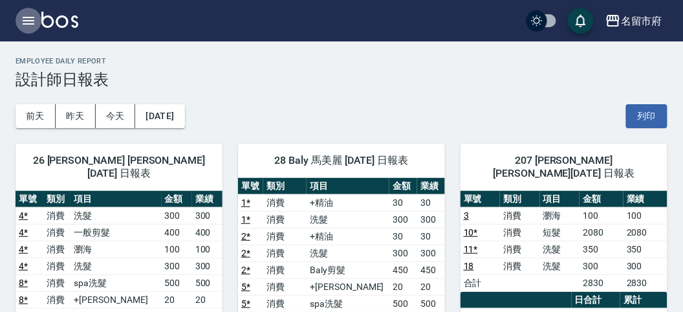
click at [27, 19] on icon "button" at bounding box center [29, 21] width 16 height 16
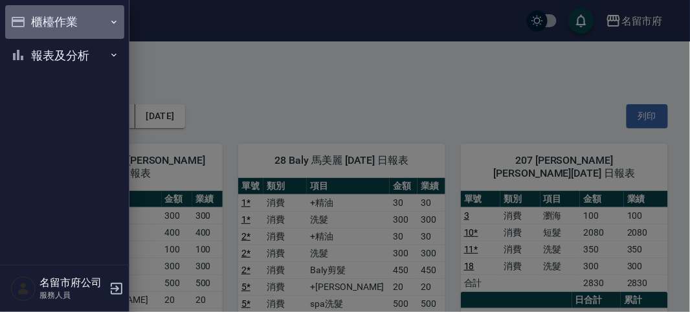
click at [48, 24] on button "櫃檯作業" at bounding box center [64, 22] width 119 height 34
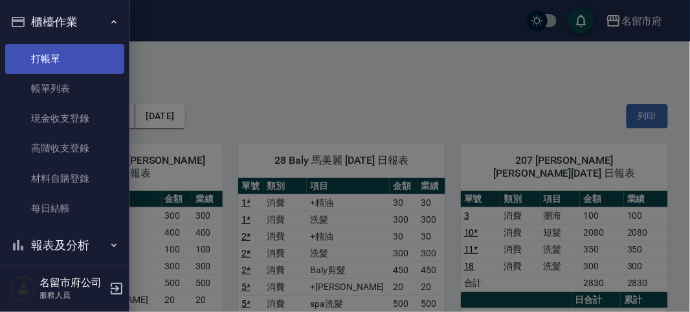
click at [82, 50] on link "打帳單" at bounding box center [64, 59] width 119 height 30
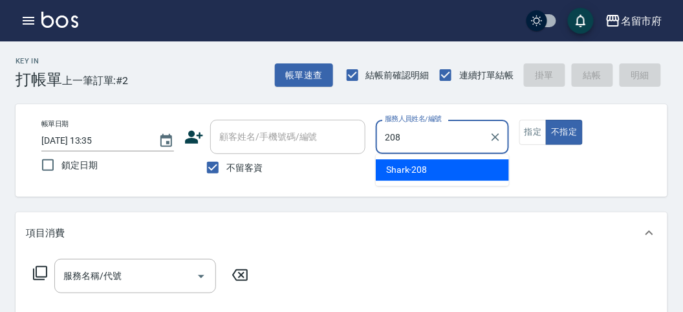
click at [405, 166] on span "Shark -208" at bounding box center [406, 170] width 41 height 14
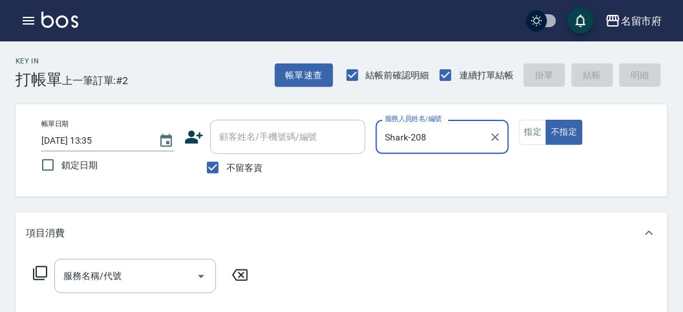
type input "Shark-208"
click at [39, 268] on icon at bounding box center [40, 273] width 16 height 16
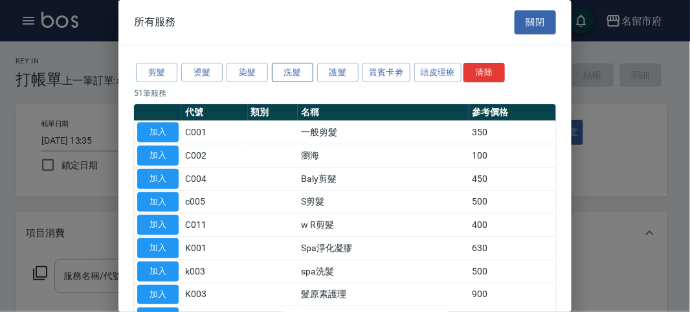
click at [285, 76] on button "洗髮" at bounding box center [292, 73] width 41 height 20
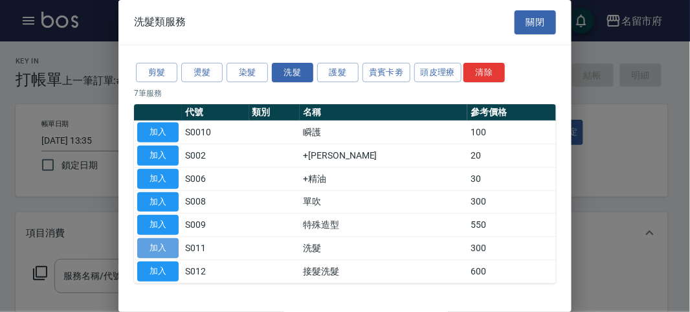
click at [162, 247] on button "加入" at bounding box center [157, 248] width 41 height 20
type input "洗髮(S011)"
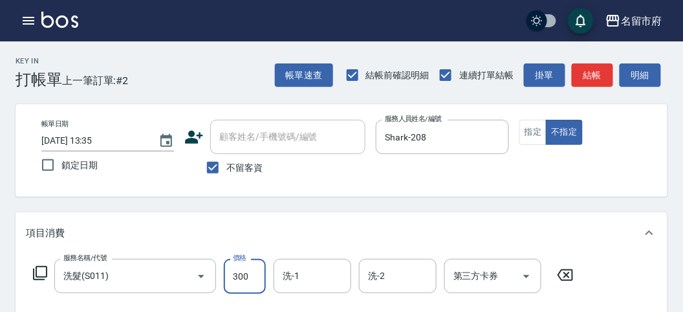
click at [260, 279] on input "300" at bounding box center [245, 276] width 42 height 35
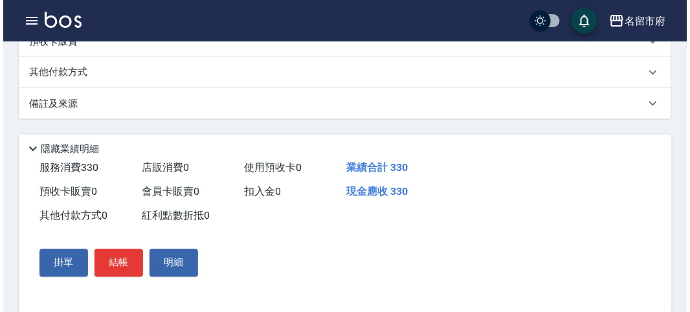
scroll to position [379, 0]
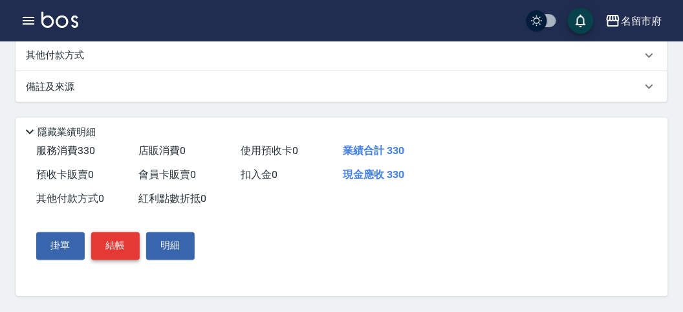
type input "330"
click at [117, 243] on button "結帳" at bounding box center [115, 245] width 49 height 27
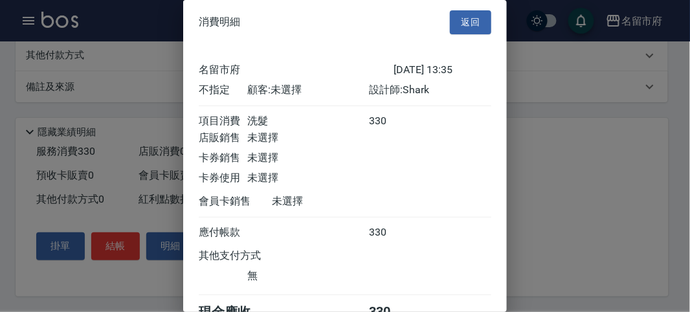
scroll to position [72, 0]
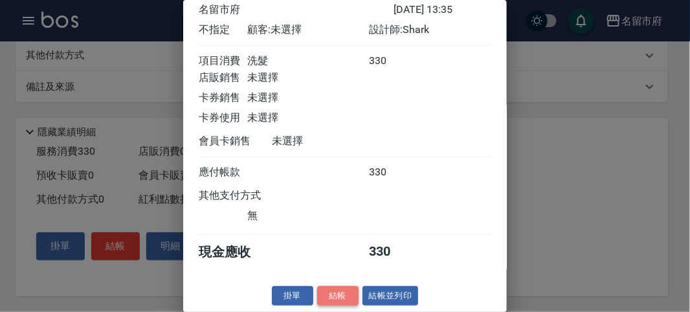
click at [344, 295] on button "結帳" at bounding box center [337, 296] width 41 height 20
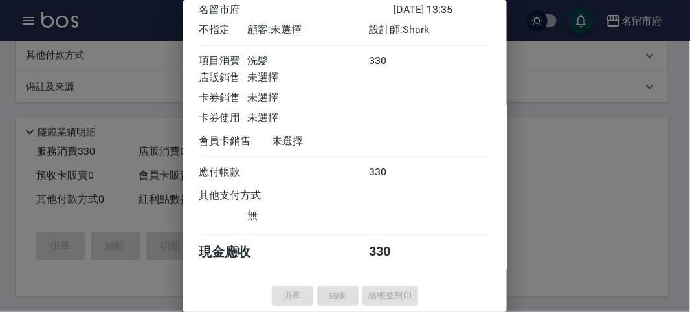
type input "[DATE] 14:06"
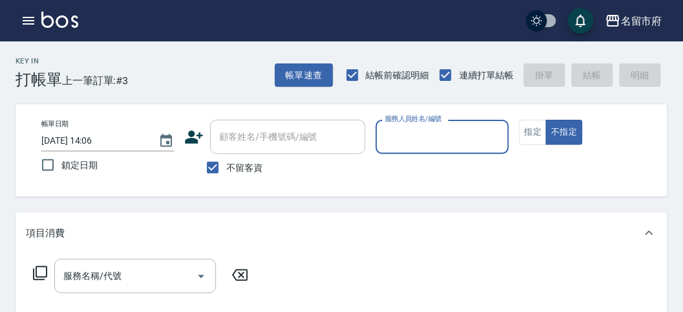
click at [432, 132] on input "服務人員姓名/編號" at bounding box center [442, 137] width 121 height 23
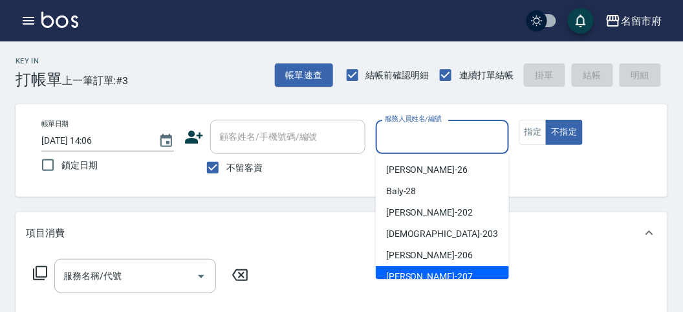
click at [435, 272] on div "[PERSON_NAME] -207" at bounding box center [442, 276] width 133 height 21
type input "[PERSON_NAME]-207"
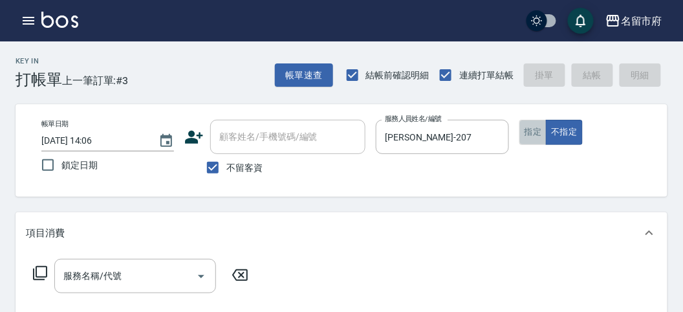
click at [534, 136] on button "指定" at bounding box center [534, 132] width 28 height 25
click at [39, 274] on icon at bounding box center [40, 273] width 16 height 16
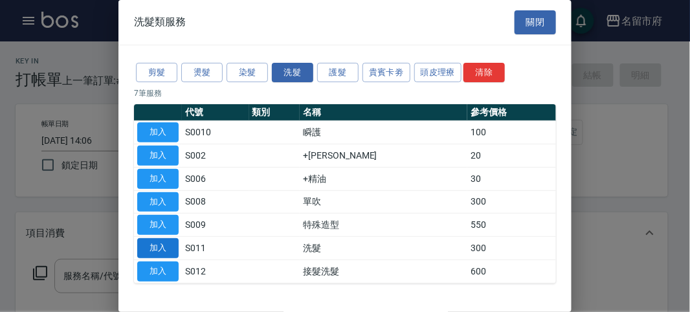
click at [162, 244] on button "加入" at bounding box center [157, 248] width 41 height 20
type input "洗髮(S011)"
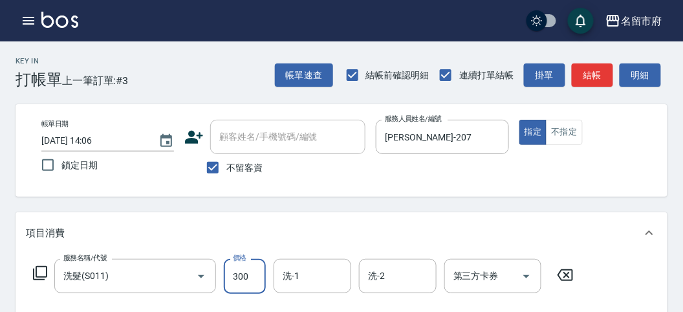
click at [259, 281] on input "300" at bounding box center [245, 276] width 42 height 35
type input "350"
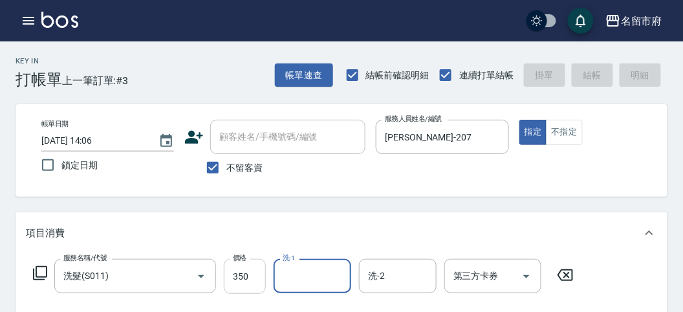
type input "[DATE] 14:16"
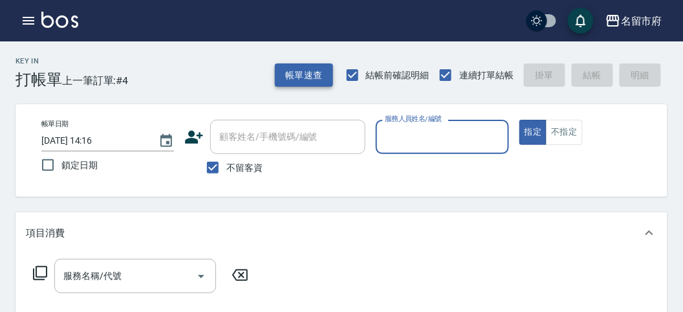
click at [302, 78] on button "帳單速查" at bounding box center [304, 75] width 58 height 24
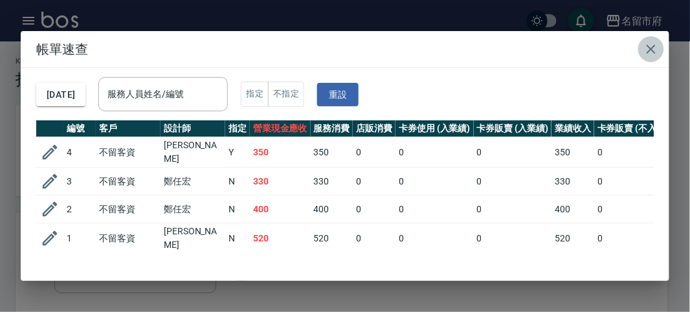
click at [645, 52] on icon "button" at bounding box center [651, 49] width 16 height 16
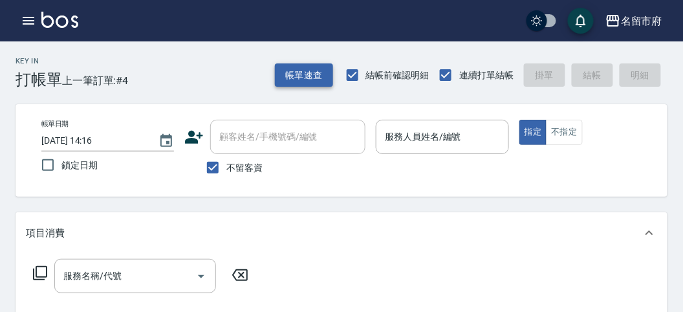
click at [295, 76] on button "帳單速查" at bounding box center [304, 75] width 58 height 24
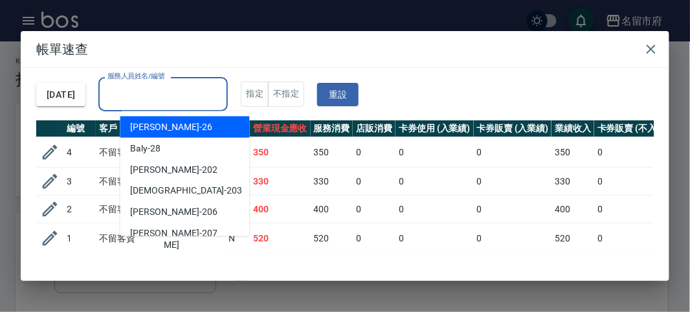
click at [195, 98] on input "服務人員姓名/編號" at bounding box center [163, 94] width 118 height 23
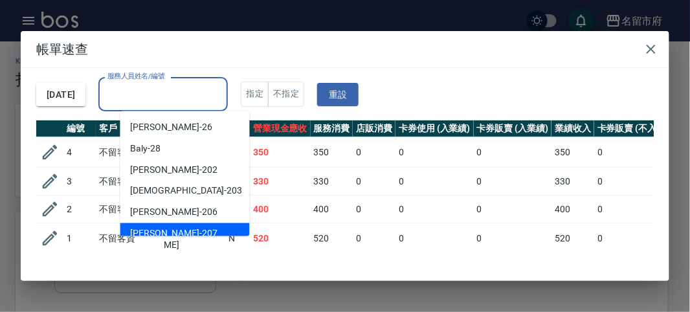
click at [186, 228] on div "[PERSON_NAME] -207" at bounding box center [184, 233] width 129 height 21
type input "[PERSON_NAME]-207"
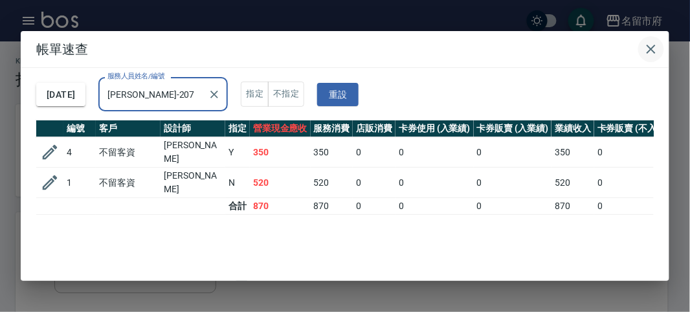
click at [656, 53] on icon "button" at bounding box center [651, 49] width 16 height 16
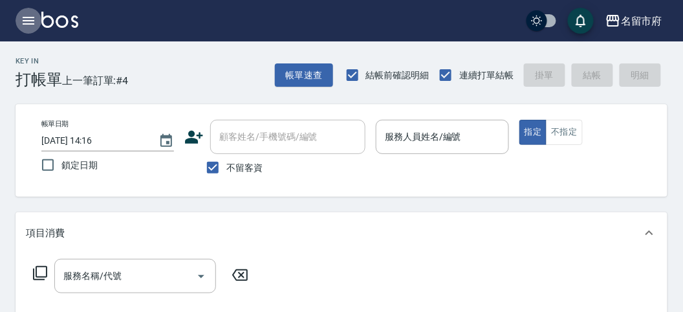
click at [23, 23] on icon "button" at bounding box center [29, 21] width 16 height 16
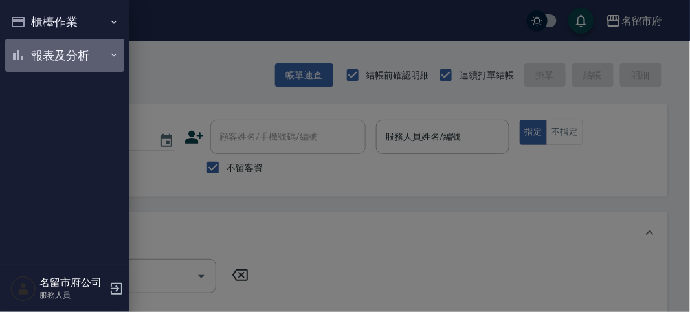
click at [32, 42] on button "報表及分析" at bounding box center [64, 56] width 119 height 34
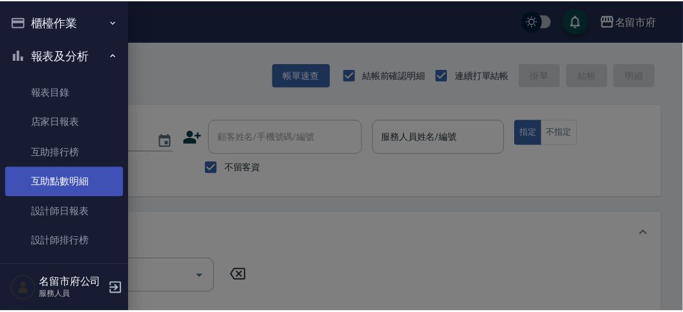
scroll to position [42, 0]
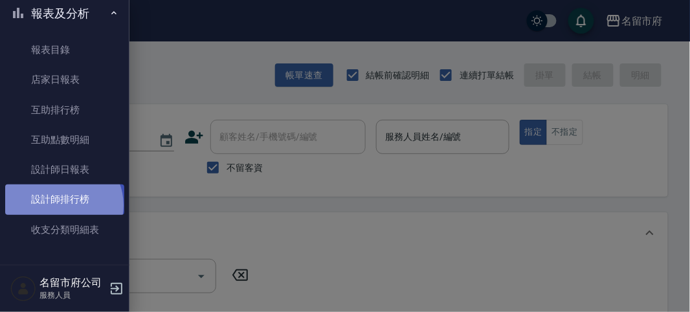
click at [62, 205] on link "設計師排行榜" at bounding box center [64, 199] width 119 height 30
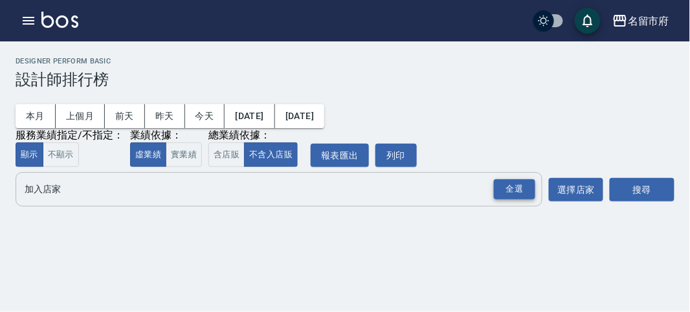
click at [519, 191] on div "全選" at bounding box center [514, 189] width 41 height 20
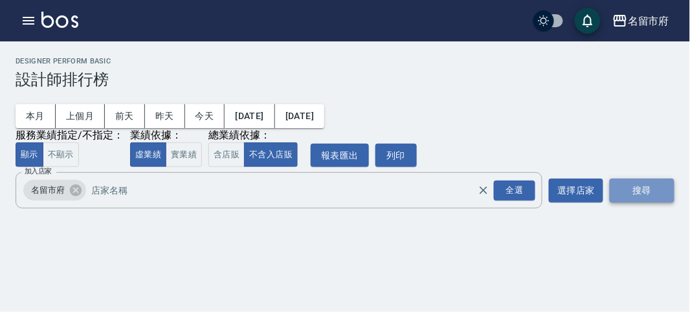
click at [644, 188] on button "搜尋" at bounding box center [642, 191] width 65 height 24
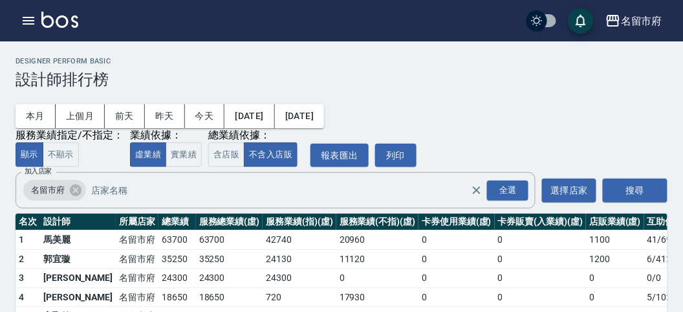
scroll to position [113, 0]
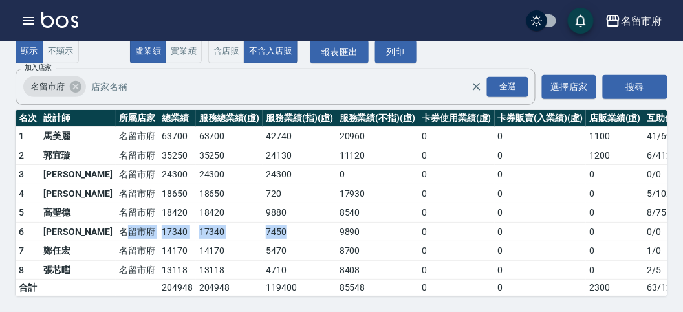
drag, startPoint x: 89, startPoint y: 220, endPoint x: 248, endPoint y: 215, distance: 159.3
click at [248, 222] on tr "6 [PERSON_NAME] [GEOGRAPHIC_DATA] 17340 17340 7450 9890 0 0 0 0 / 0" at bounding box center [374, 231] width 717 height 19
click at [263, 222] on td "7450" at bounding box center [300, 231] width 74 height 19
click at [69, 24] on img at bounding box center [59, 20] width 37 height 16
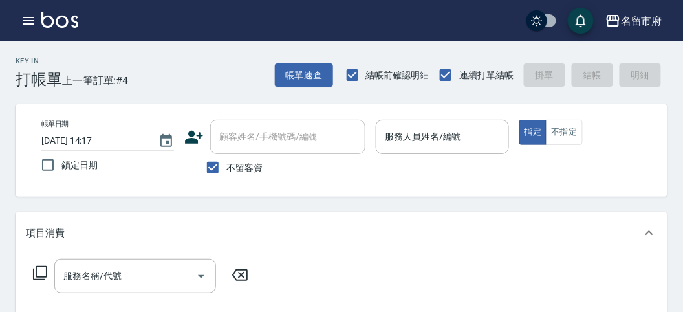
click at [197, 86] on div "Key In 打帳單 上一筆訂單:#4 帳單速查 結帳前確認明細 連續打單結帳 掛單 結帳 明細" at bounding box center [334, 64] width 668 height 47
click at [29, 21] on icon "button" at bounding box center [29, 21] width 16 height 16
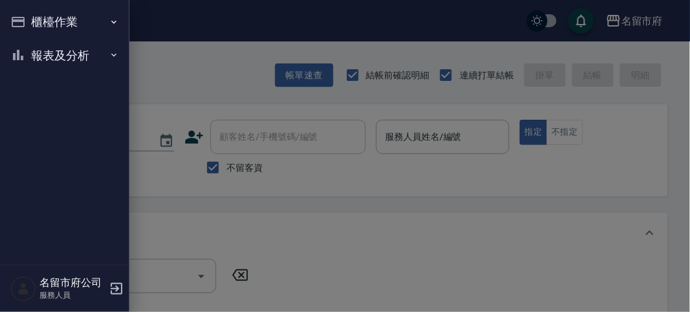
click at [56, 50] on button "報表及分析" at bounding box center [64, 56] width 119 height 34
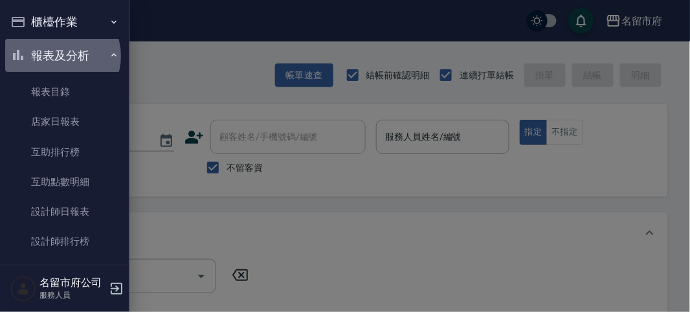
click at [62, 56] on button "報表及分析" at bounding box center [64, 56] width 119 height 34
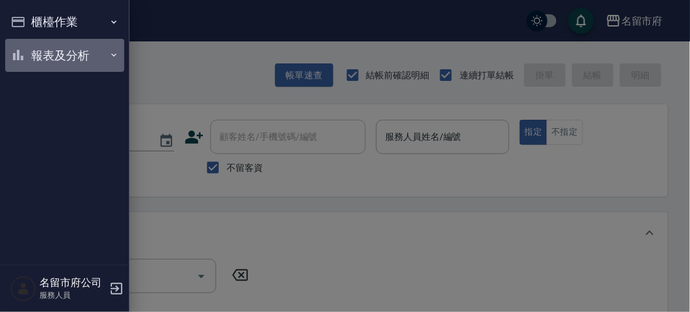
click at [69, 55] on button "報表及分析" at bounding box center [64, 56] width 119 height 34
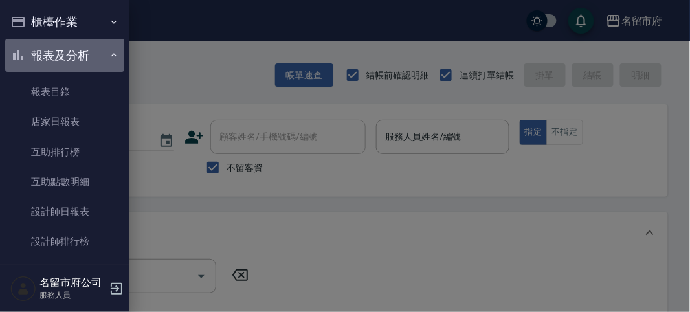
click at [69, 55] on button "報表及分析" at bounding box center [64, 56] width 119 height 34
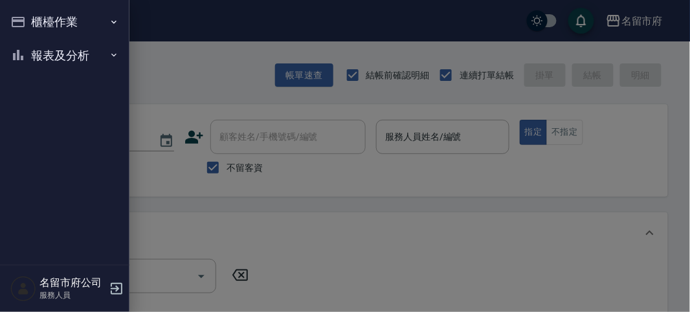
click at [69, 56] on button "報表及分析" at bounding box center [64, 56] width 119 height 34
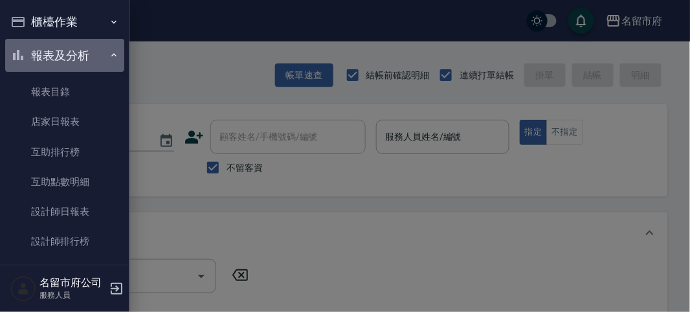
click at [69, 56] on button "報表及分析" at bounding box center [64, 56] width 119 height 34
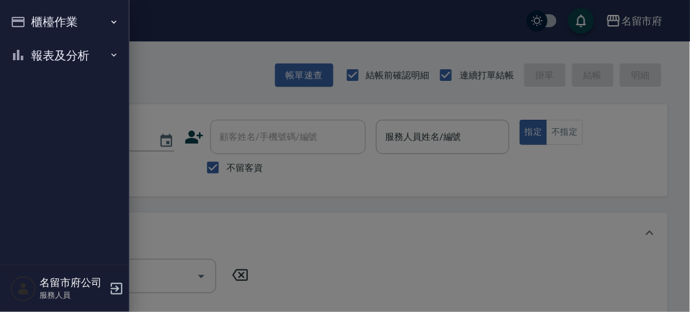
click at [148, 69] on div at bounding box center [345, 156] width 690 height 312
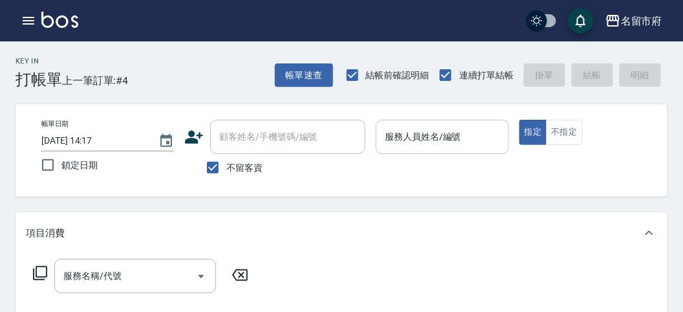
click at [414, 131] on input "服務人員姓名/編號" at bounding box center [442, 137] width 121 height 23
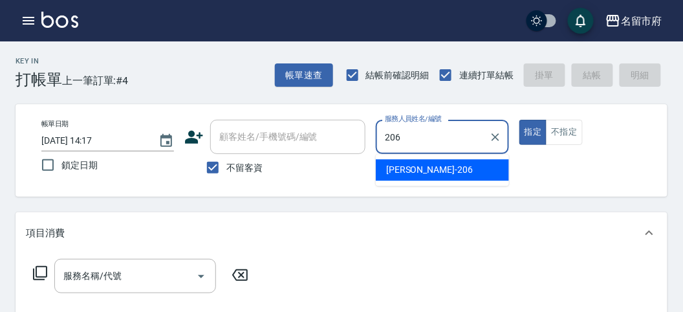
type input "[PERSON_NAME]-206"
type button "true"
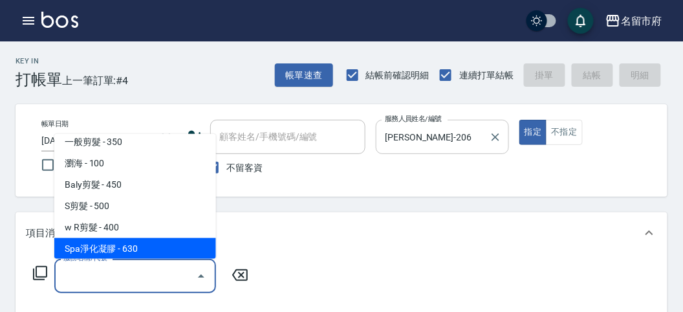
scroll to position [29, 0]
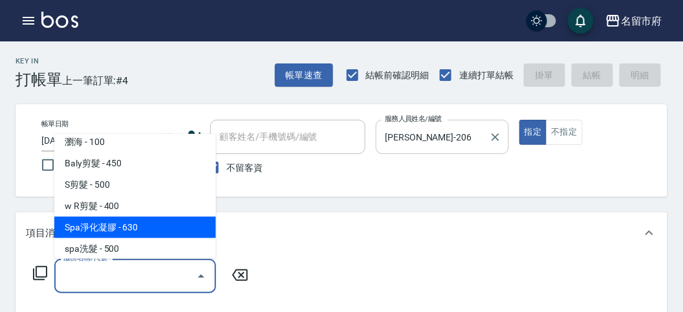
type input "Spa淨化凝膠(K001)"
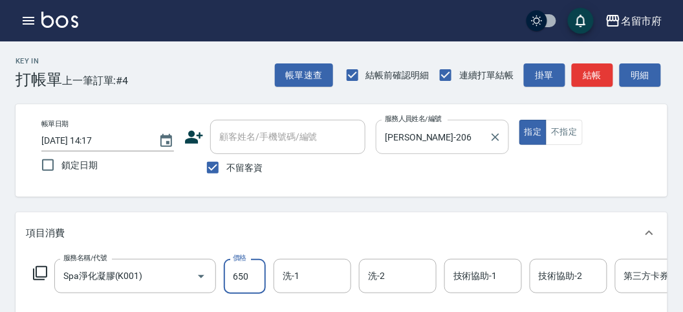
type input "650"
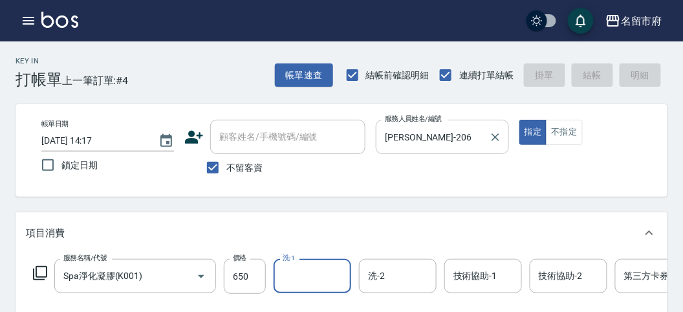
type input "[DATE] 14:54"
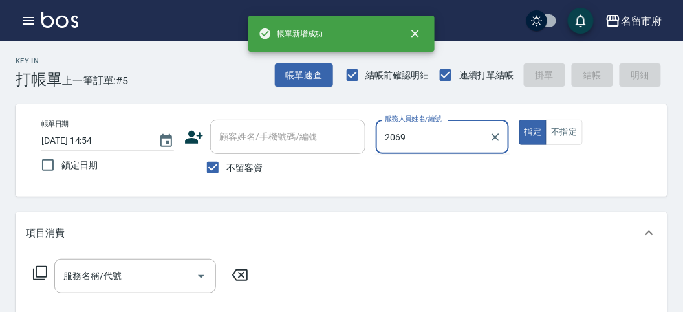
type input "2069"
click at [520, 120] on button "指定" at bounding box center [534, 132] width 28 height 25
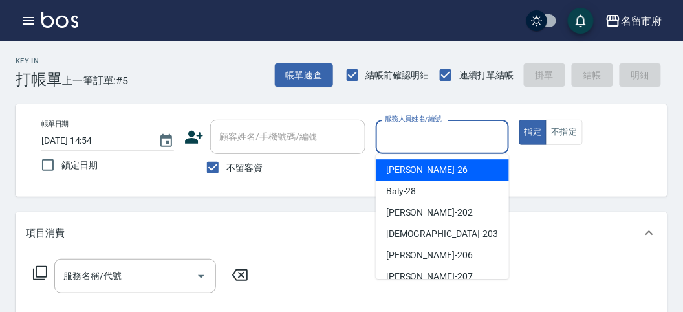
click at [399, 148] on input "服務人員姓名/編號" at bounding box center [442, 137] width 121 height 23
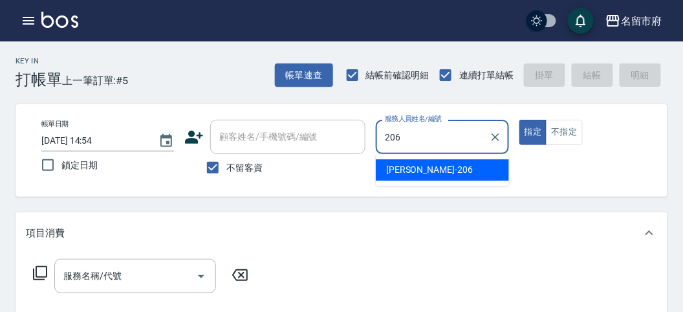
type input "[PERSON_NAME]-206"
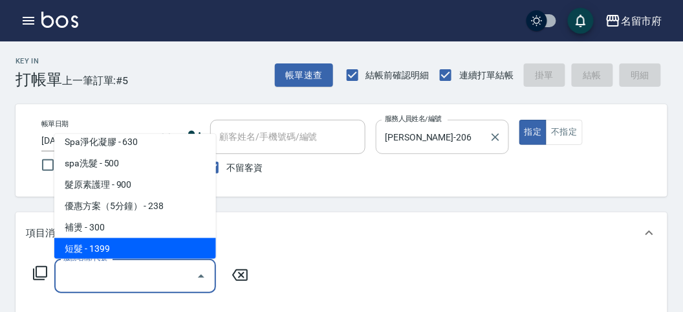
scroll to position [136, 0]
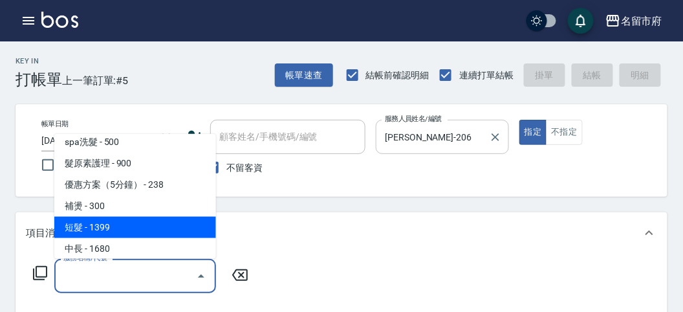
type input "."
type input "短髮(P001)"
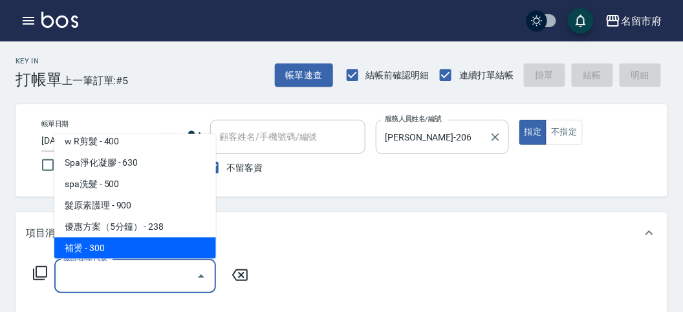
scroll to position [115, 0]
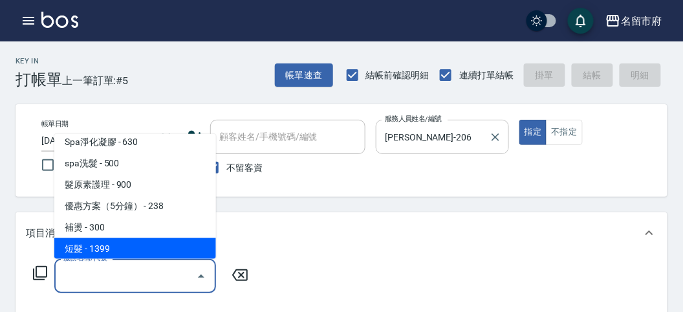
type input "短髮(P001)"
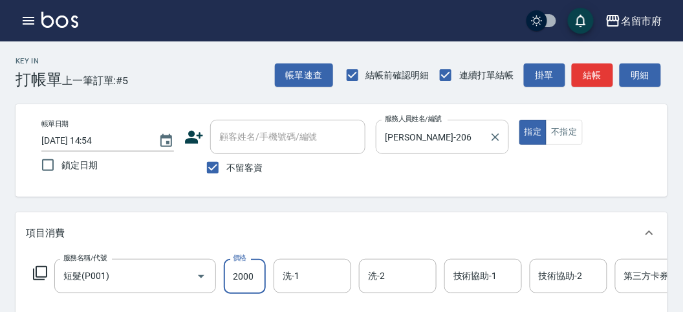
type input "2000"
